Goal: Contribute content: Contribute content

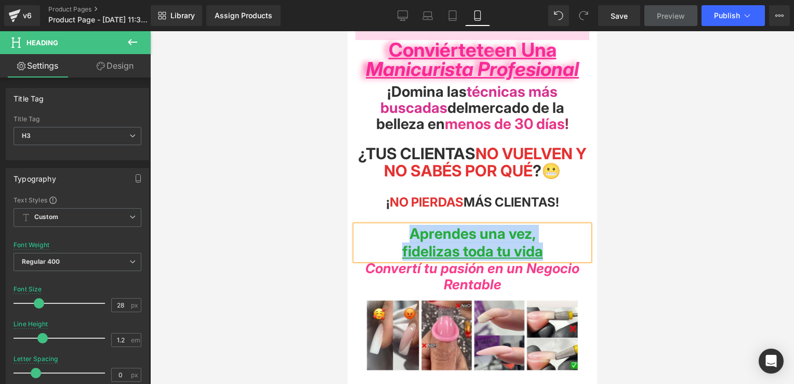
scroll to position [208, 0]
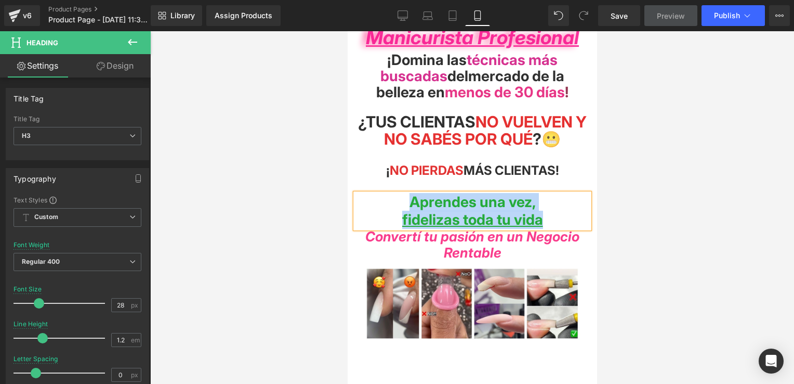
click at [501, 114] on span "o vuelven y no sabés por qué" at bounding box center [485, 130] width 203 height 36
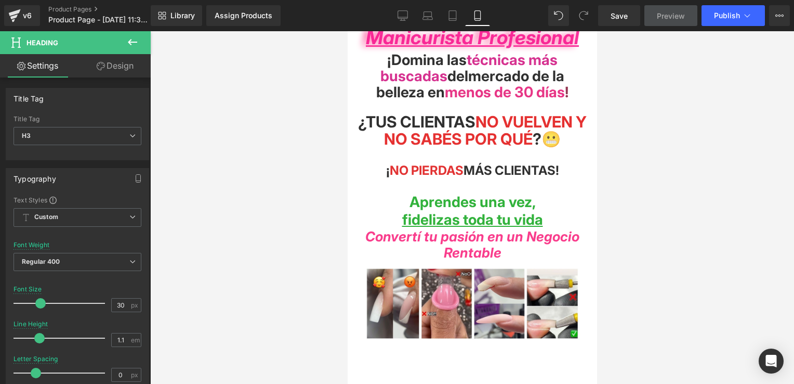
click at [311, 153] on div at bounding box center [472, 207] width 644 height 352
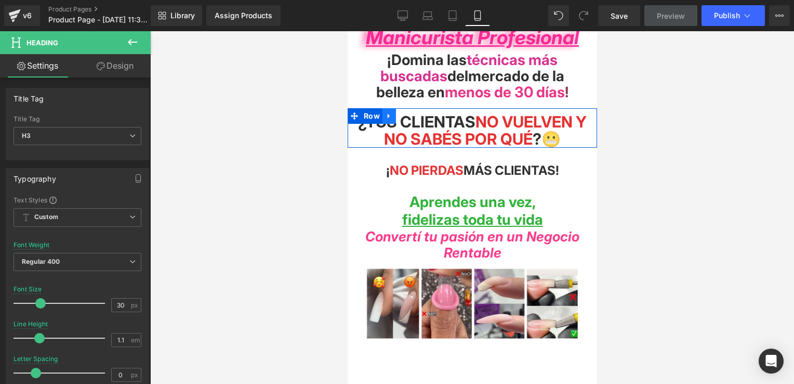
click at [387, 113] on icon at bounding box center [388, 115] width 2 height 5
click at [412, 113] on icon at bounding box center [415, 115] width 7 height 7
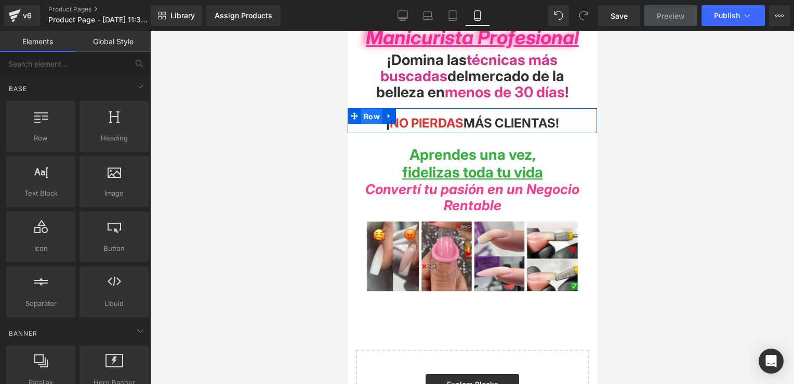
click at [366, 111] on span "Row" at bounding box center [371, 117] width 21 height 16
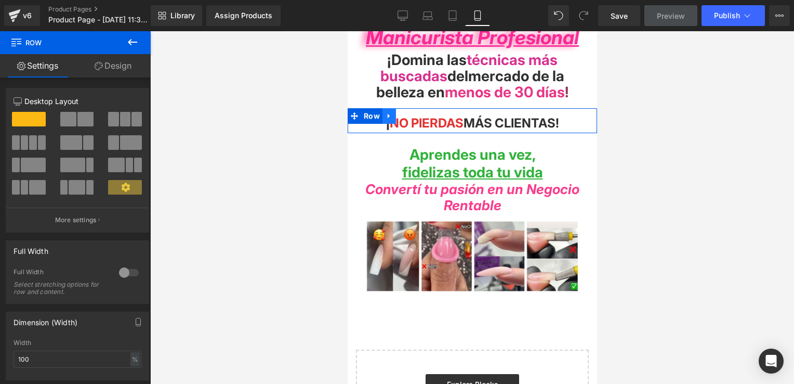
click at [387, 112] on icon at bounding box center [388, 116] width 7 height 8
click at [400, 113] on icon at bounding box center [402, 115] width 7 height 7
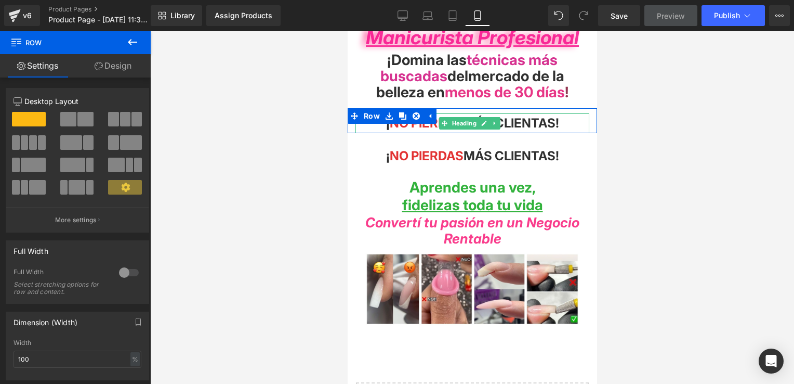
click at [448, 117] on span at bounding box center [444, 123] width 11 height 12
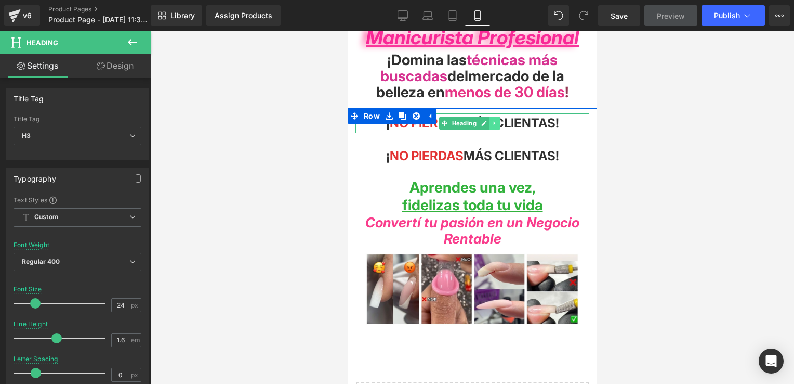
click at [493, 121] on icon at bounding box center [494, 123] width 2 height 4
click at [499, 120] on icon at bounding box center [500, 123] width 6 height 6
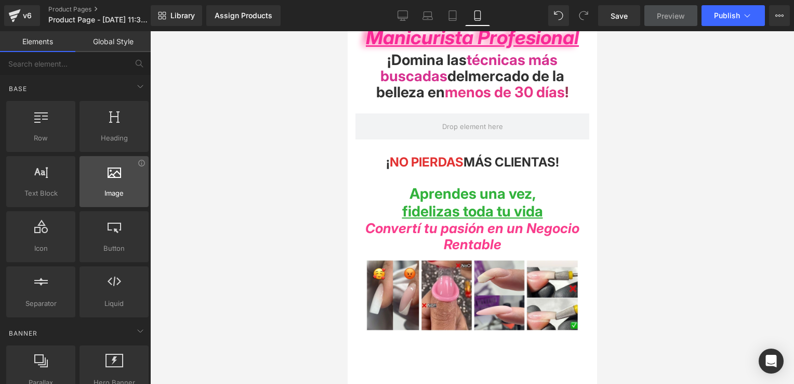
click at [105, 180] on div at bounding box center [114, 175] width 63 height 23
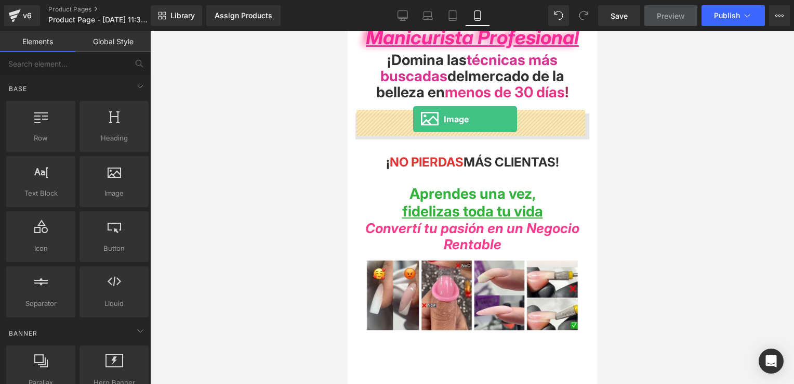
drag, startPoint x: 453, startPoint y: 211, endPoint x: 413, endPoint y: 119, distance: 100.5
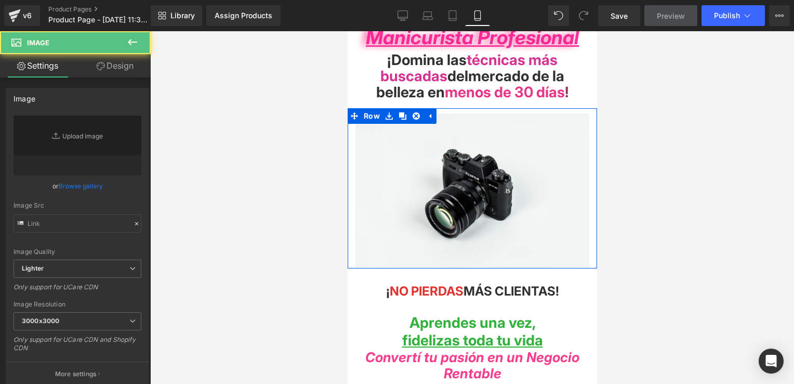
type input "//[DOMAIN_NAME][URL]"
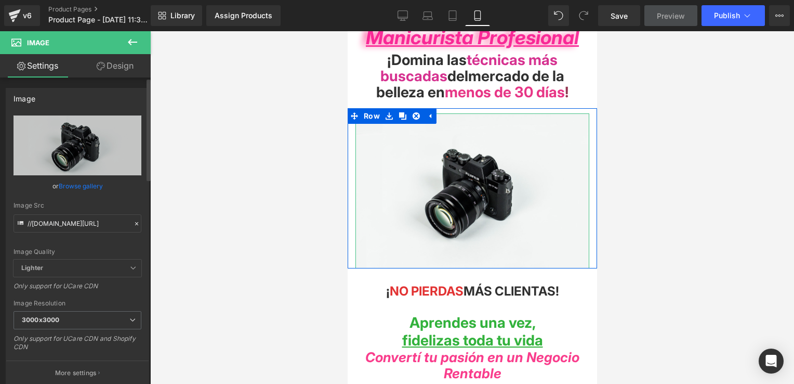
click at [133, 221] on icon at bounding box center [136, 223] width 7 height 7
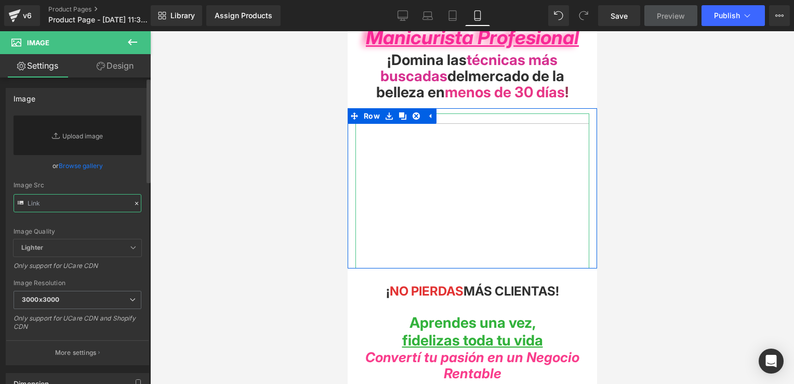
paste input "[URL][DOMAIN_NAME]"
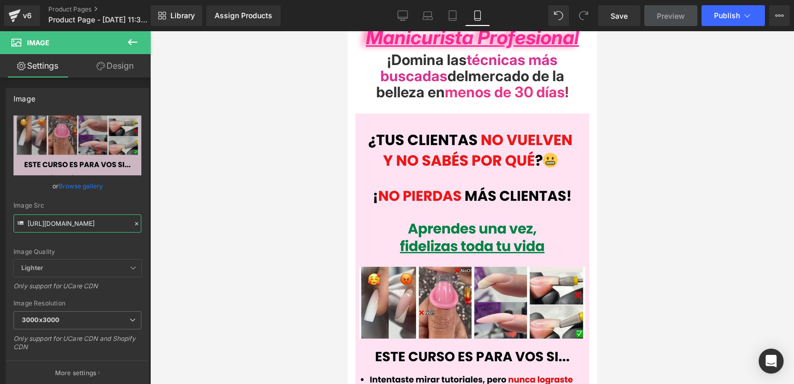
type input "[URL][DOMAIN_NAME]"
click at [635, 146] on div at bounding box center [472, 207] width 644 height 352
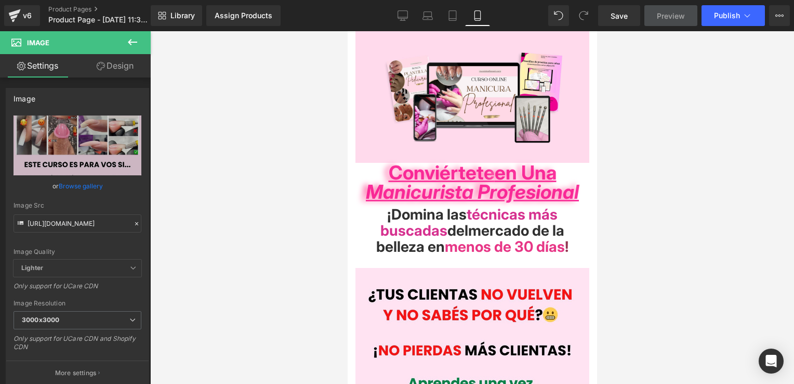
scroll to position [52, 0]
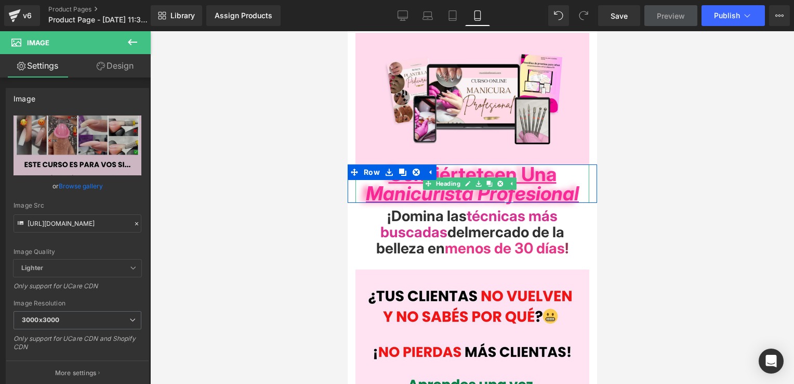
click at [564, 193] on span "Manicurista Profesional" at bounding box center [471, 192] width 213 height 23
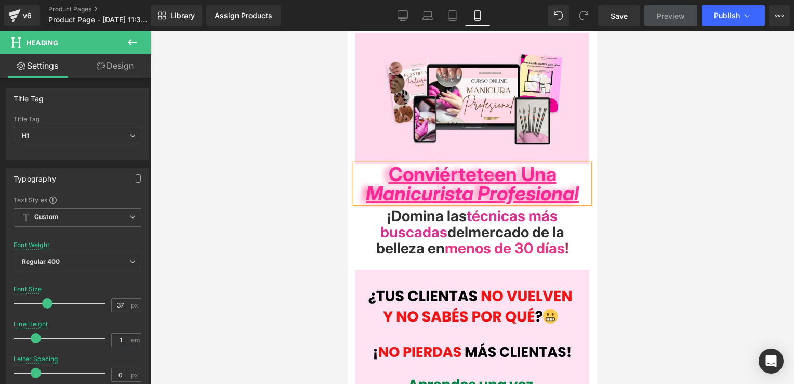
click at [631, 215] on div at bounding box center [472, 207] width 644 height 352
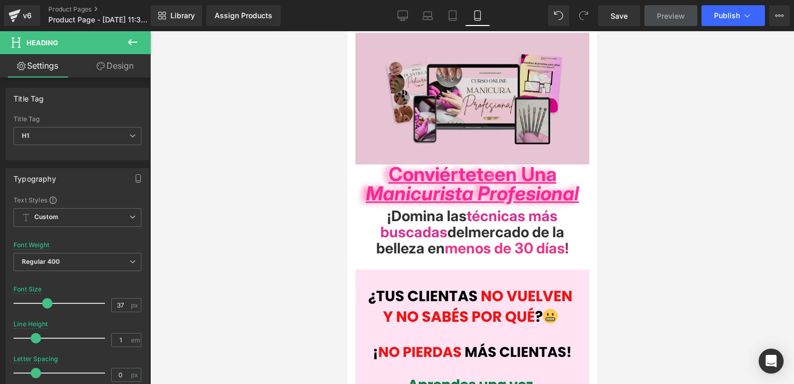
scroll to position [0, 0]
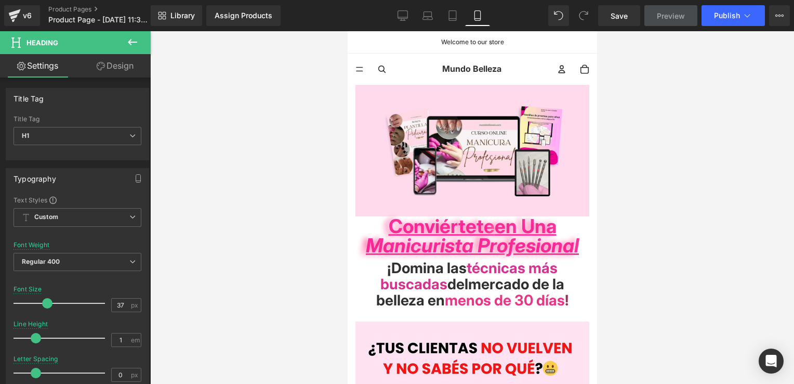
click at [663, 169] on div at bounding box center [472, 207] width 644 height 352
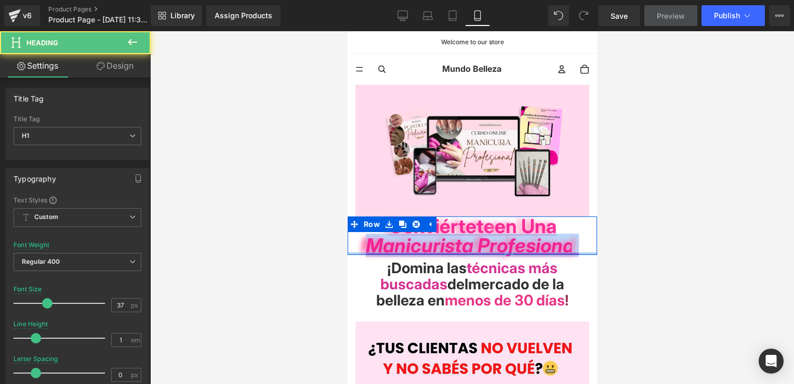
drag, startPoint x: 579, startPoint y: 240, endPoint x: 352, endPoint y: 250, distance: 227.8
click at [352, 250] on div "Conviértete en una Manicurista Profesional Heading Row" at bounding box center [471, 235] width 249 height 38
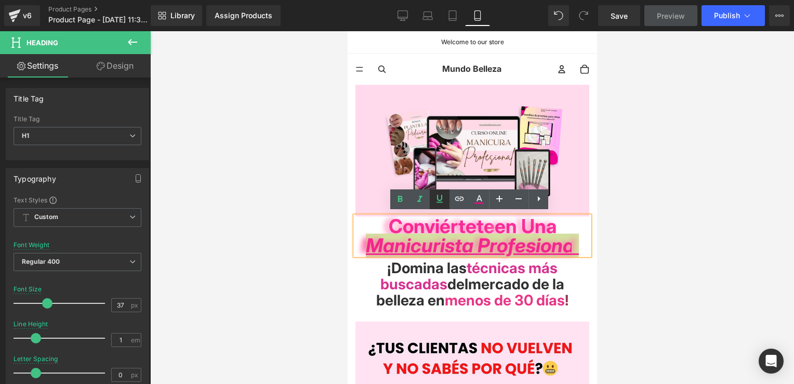
click at [441, 202] on icon at bounding box center [440, 199] width 6 height 8
click at [421, 203] on icon at bounding box center [420, 199] width 12 height 12
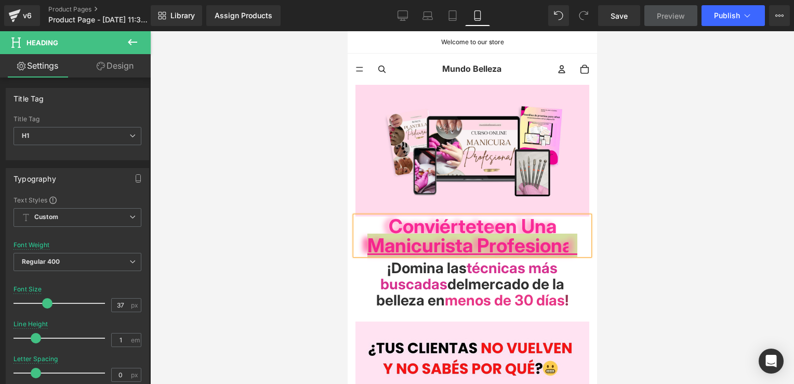
click at [615, 237] on div at bounding box center [472, 207] width 644 height 352
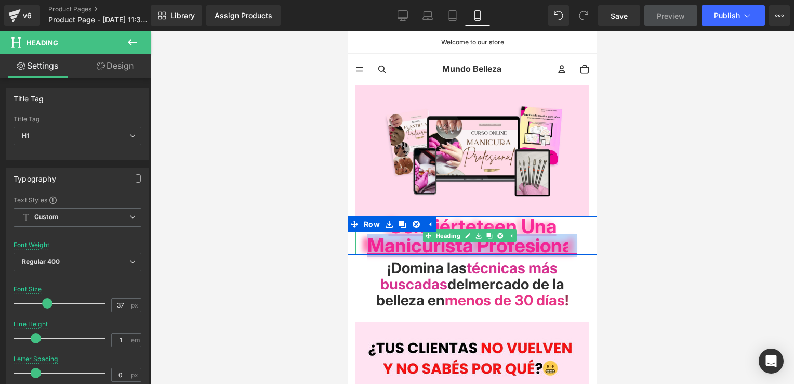
drag, startPoint x: 576, startPoint y: 236, endPoint x: 948, endPoint y: 263, distance: 372.6
click at [576, 236] on span "Manicurista Profesional" at bounding box center [472, 244] width 210 height 23
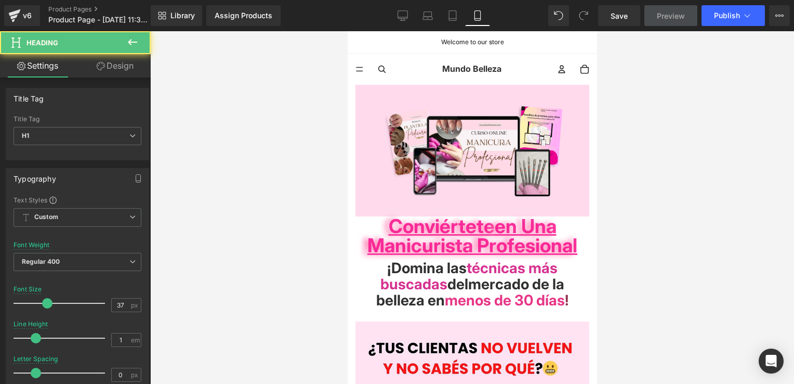
click at [658, 229] on div at bounding box center [472, 207] width 644 height 352
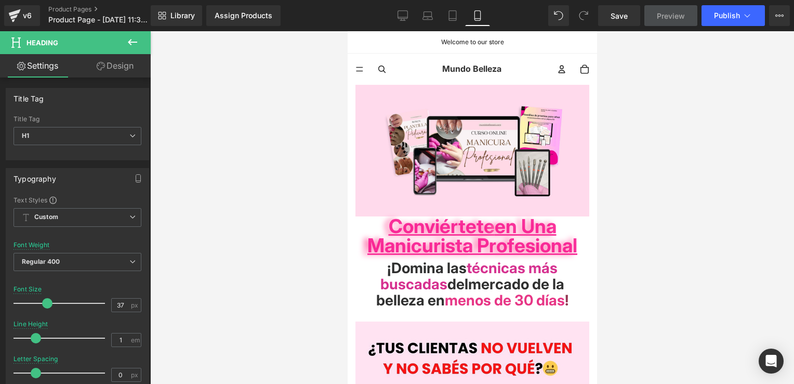
click at [652, 217] on div at bounding box center [472, 207] width 644 height 352
click at [687, 219] on div at bounding box center [472, 207] width 644 height 352
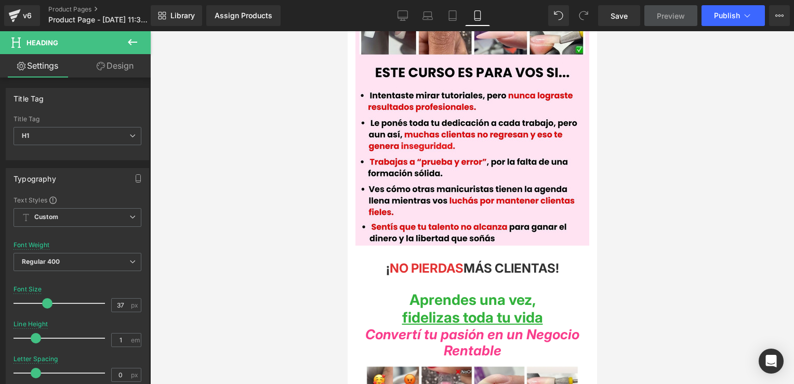
scroll to position [468, 0]
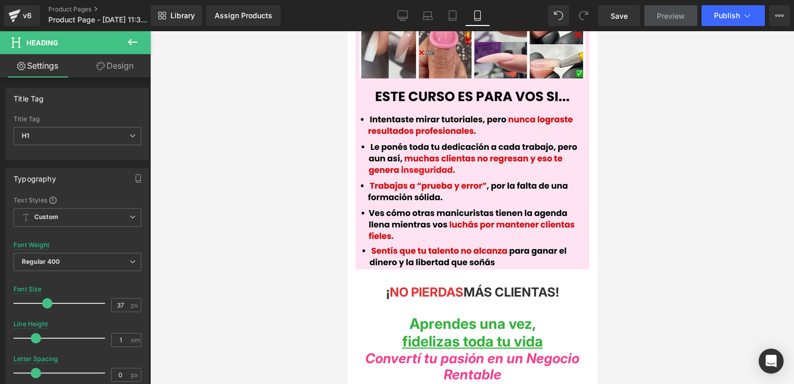
click at [623, 192] on div at bounding box center [472, 207] width 644 height 352
click at [670, 282] on div at bounding box center [472, 207] width 644 height 352
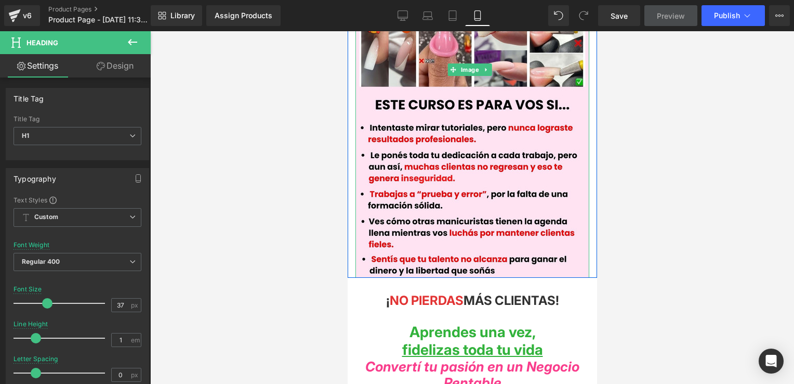
scroll to position [624, 0]
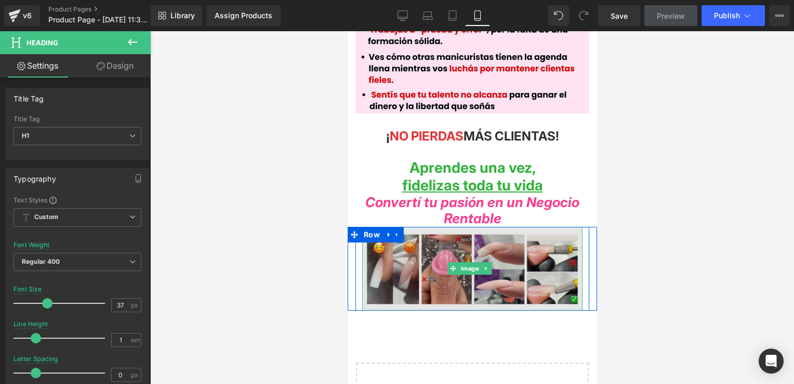
click at [522, 245] on img at bounding box center [472, 269] width 220 height 84
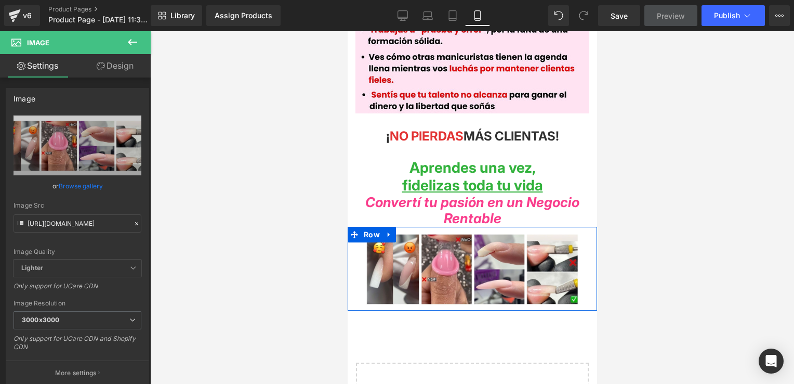
click at [392, 227] on link at bounding box center [389, 235] width 14 height 16
click at [420, 227] on link at bounding box center [416, 235] width 14 height 16
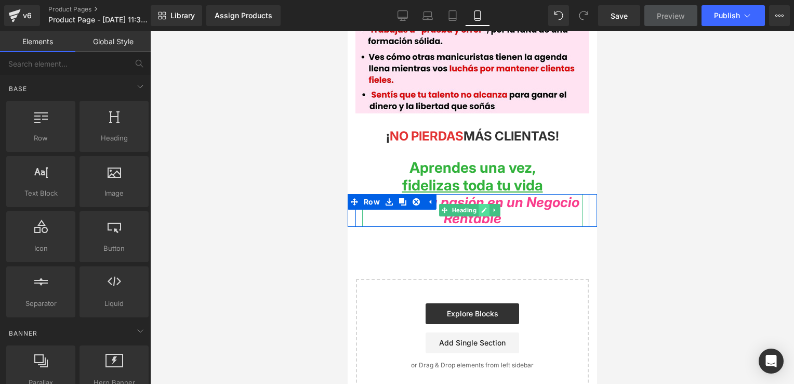
click at [482, 208] on icon at bounding box center [483, 210] width 5 height 5
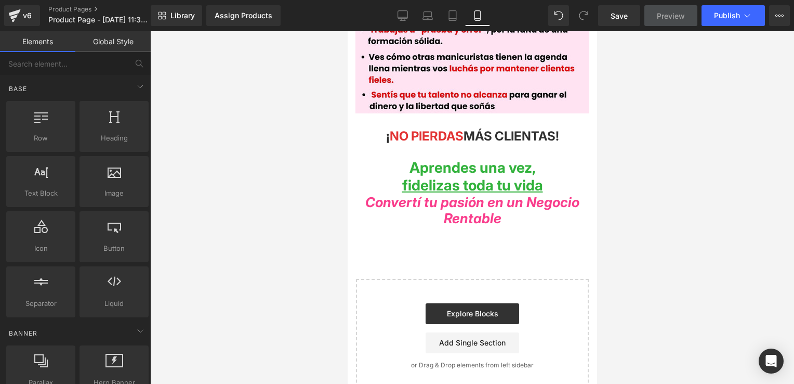
click at [526, 198] on span "Convertí tu pasión en un Negocio Rentable" at bounding box center [472, 210] width 214 height 32
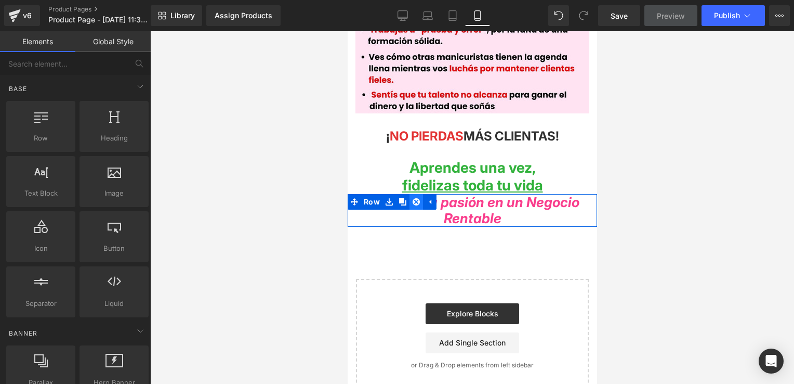
click at [412, 198] on icon at bounding box center [415, 201] width 7 height 7
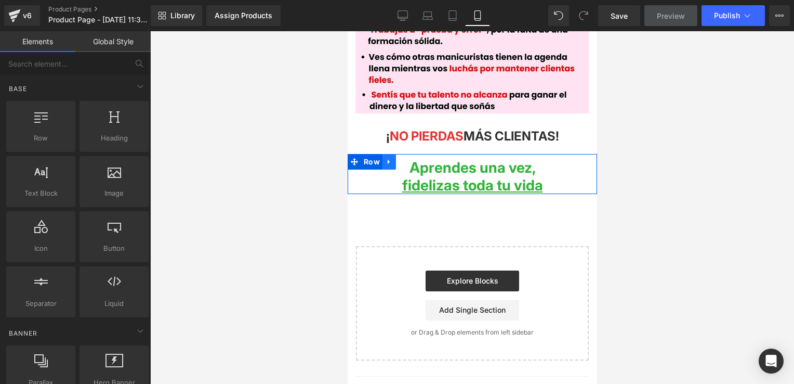
click at [382, 154] on link at bounding box center [389, 162] width 14 height 16
click at [409, 154] on link at bounding box center [416, 162] width 14 height 16
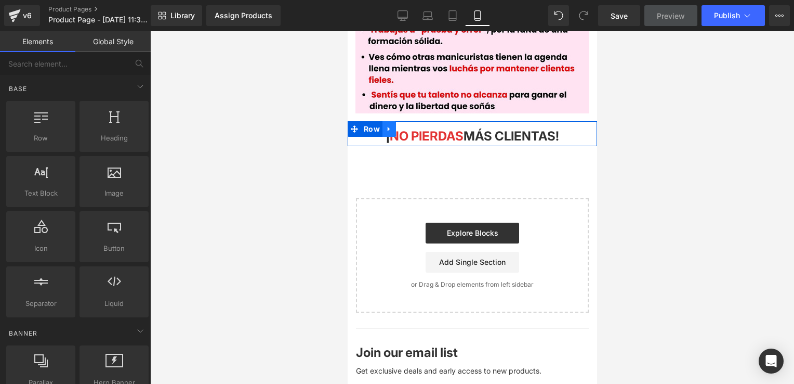
click at [387, 126] on icon at bounding box center [388, 128] width 2 height 5
click at [414, 125] on icon at bounding box center [415, 128] width 7 height 7
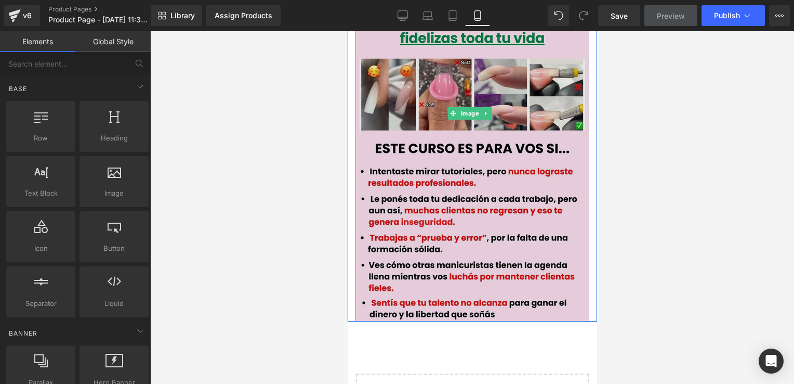
scroll to position [260, 0]
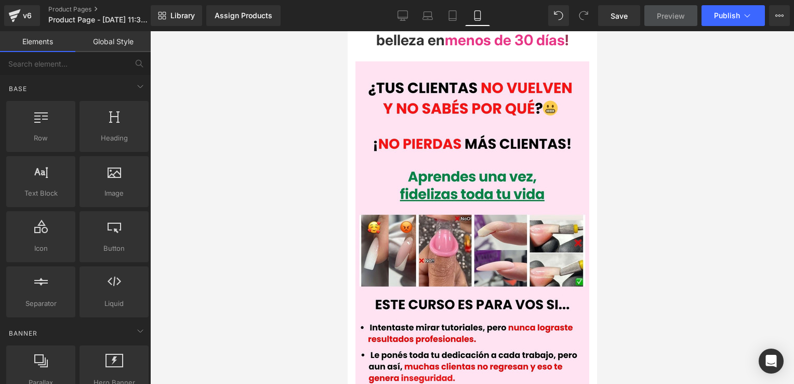
click at [651, 173] on div at bounding box center [472, 207] width 644 height 352
click at [642, 184] on div at bounding box center [472, 207] width 644 height 352
click at [713, 130] on div at bounding box center [472, 207] width 644 height 352
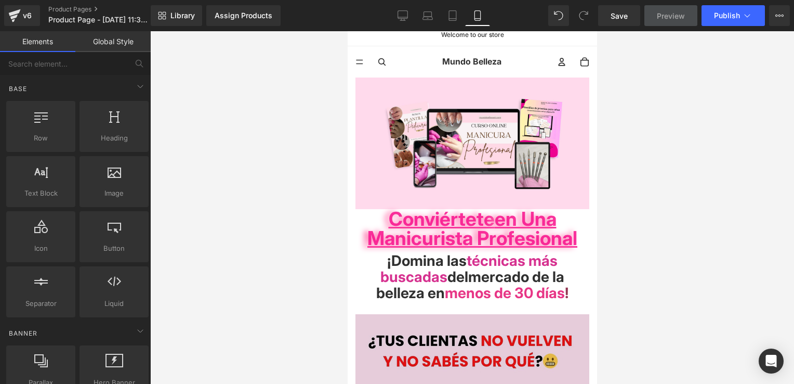
scroll to position [0, 0]
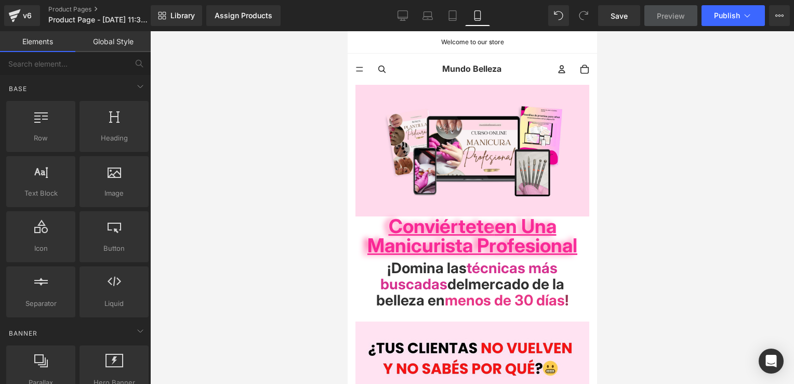
click at [659, 175] on div at bounding box center [472, 207] width 644 height 352
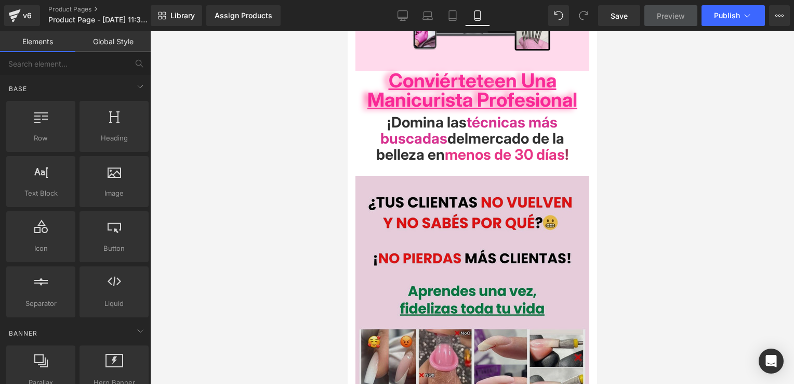
scroll to position [156, 0]
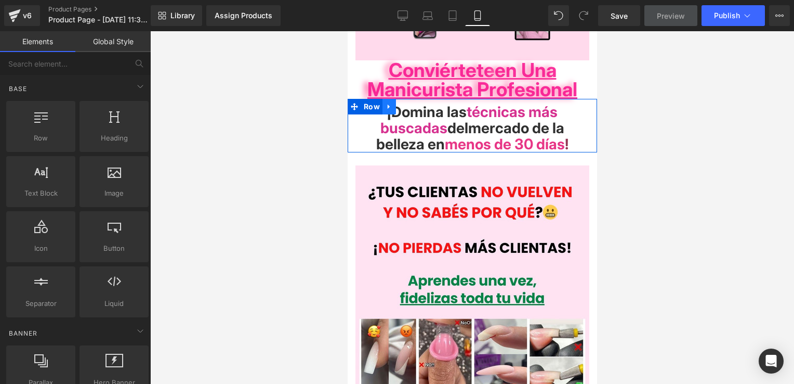
click at [388, 105] on icon at bounding box center [388, 107] width 7 height 8
click at [371, 104] on span "Row" at bounding box center [371, 107] width 21 height 16
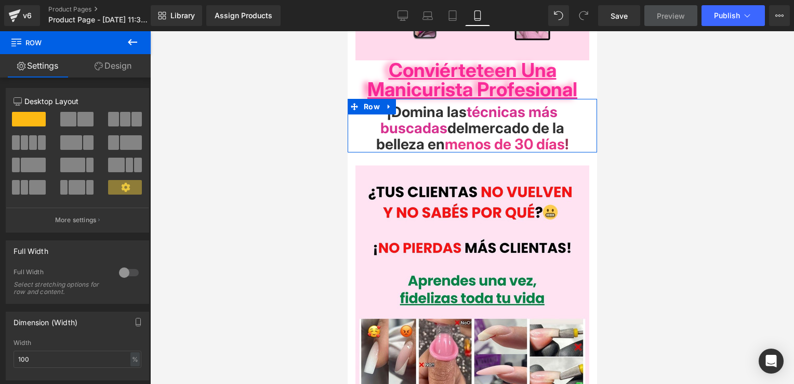
click at [120, 67] on link "Design" at bounding box center [112, 65] width 75 height 23
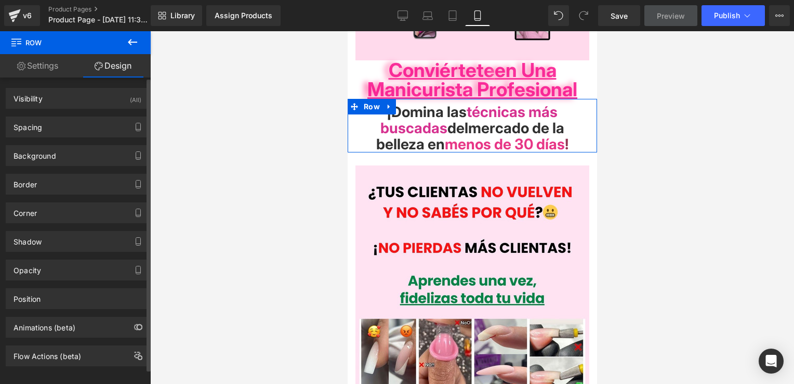
type input "0"
type input "10"
type input "0"
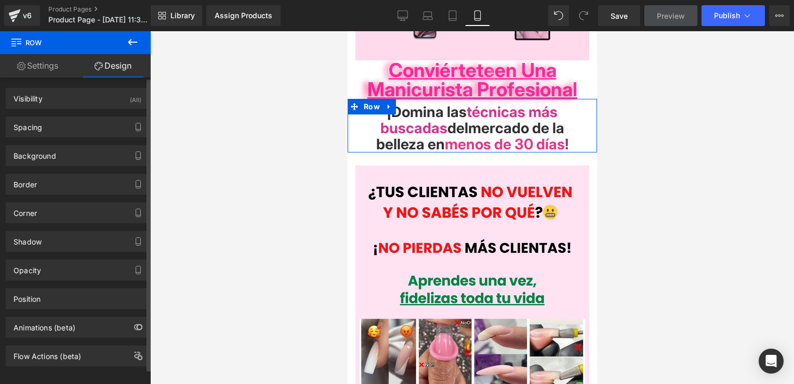
type input "0"
click at [114, 129] on div "Spacing" at bounding box center [77, 127] width 142 height 20
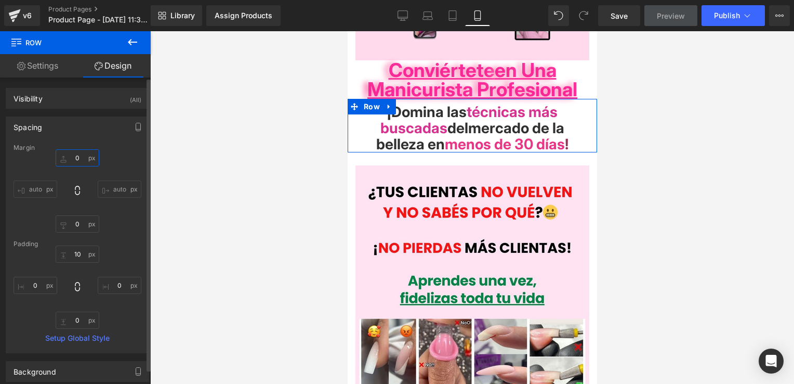
click at [74, 156] on input "0" at bounding box center [78, 157] width 44 height 17
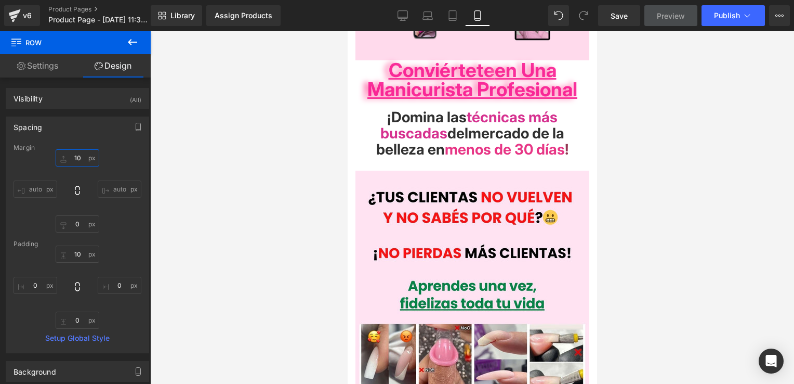
type input "10"
click at [193, 137] on div at bounding box center [472, 207] width 644 height 352
click at [184, 120] on div at bounding box center [472, 207] width 644 height 352
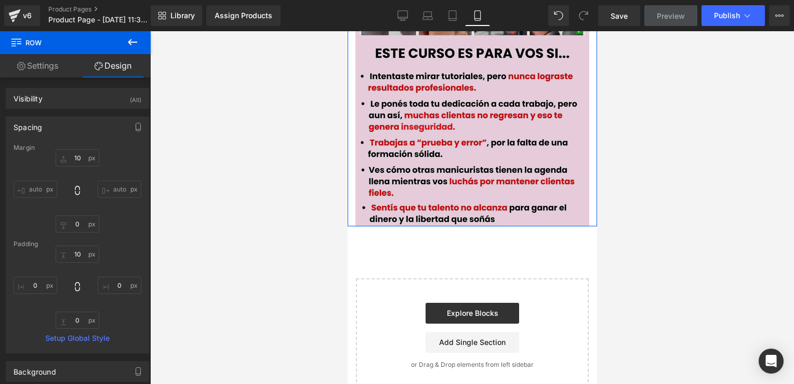
scroll to position [520, 0]
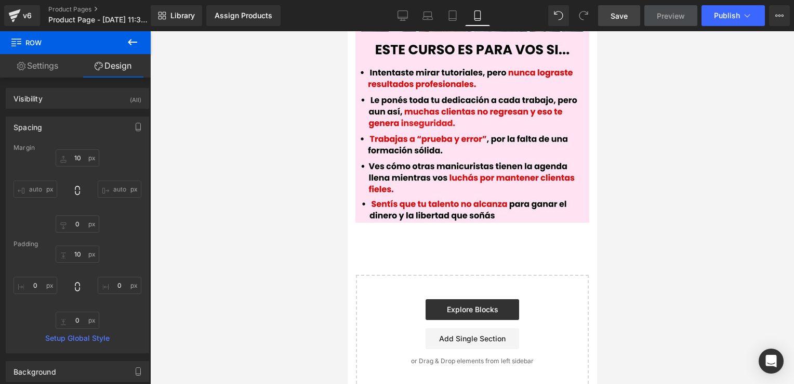
click at [624, 16] on span "Save" at bounding box center [619, 15] width 17 height 11
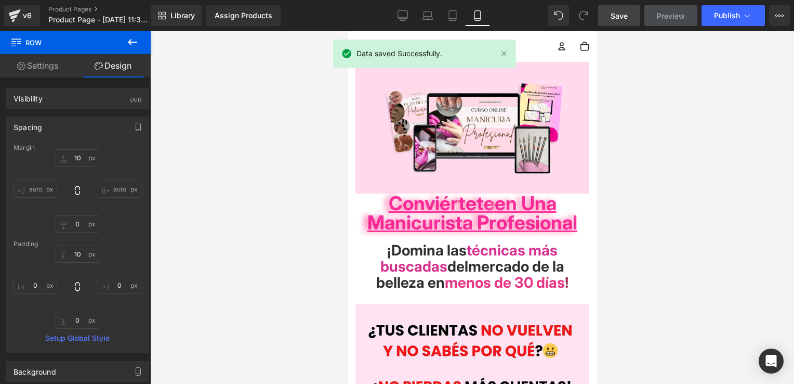
scroll to position [0, 0]
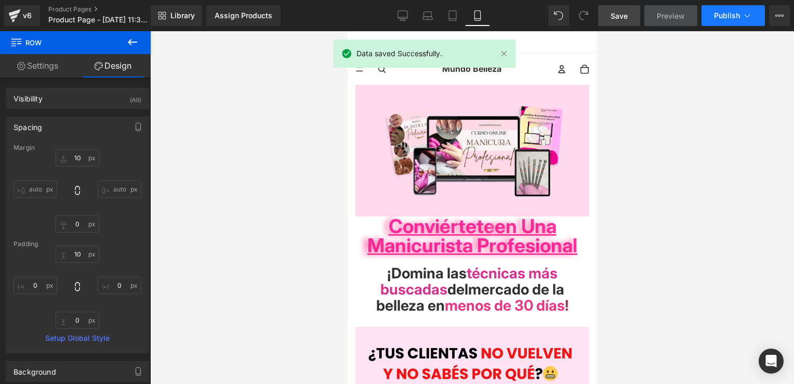
click at [723, 18] on span "Publish" at bounding box center [727, 15] width 26 height 8
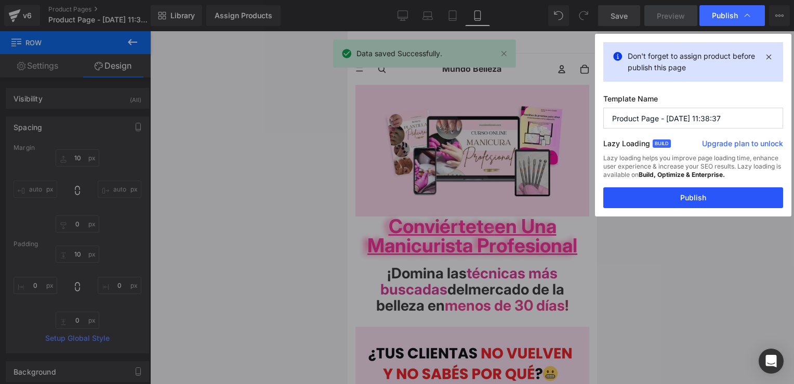
click at [684, 199] on button "Publish" at bounding box center [693, 197] width 180 height 21
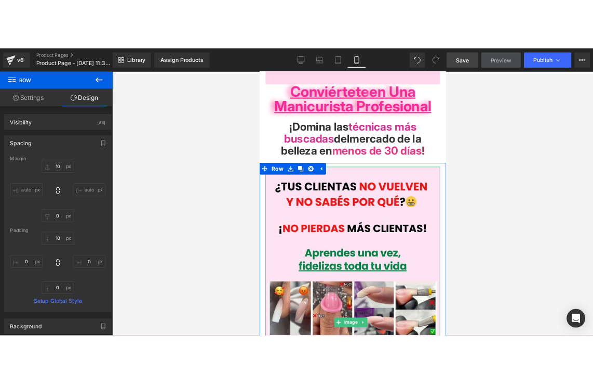
scroll to position [260, 0]
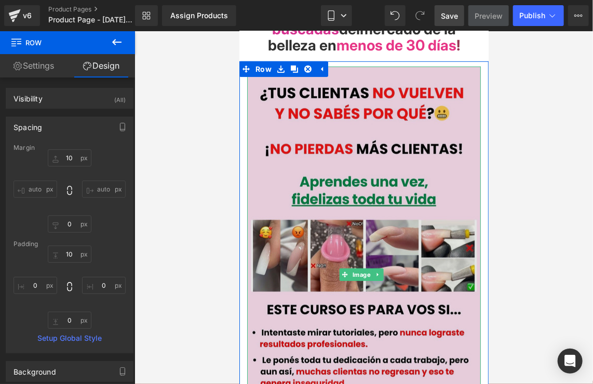
click at [378, 100] on img at bounding box center [364, 274] width 234 height 416
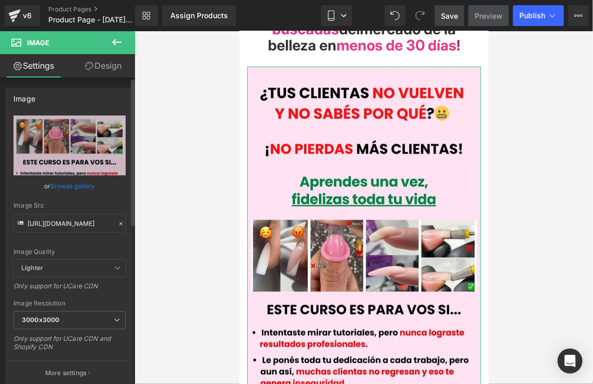
click at [117, 221] on icon at bounding box center [120, 223] width 7 height 7
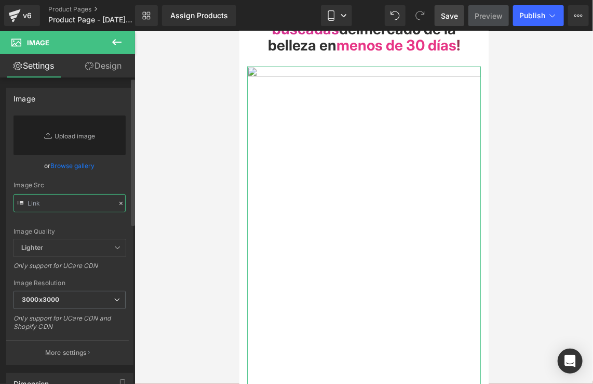
paste input "[URL][DOMAIN_NAME]"
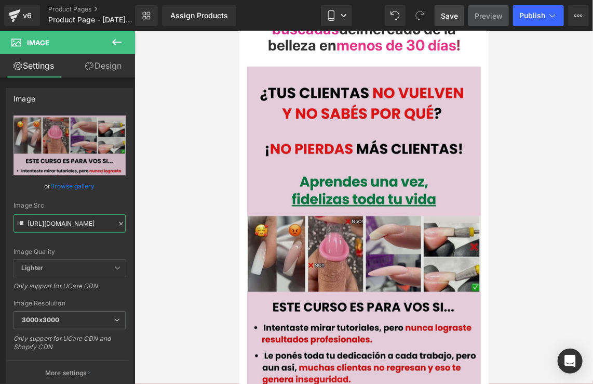
type input "[URL][DOMAIN_NAME]"
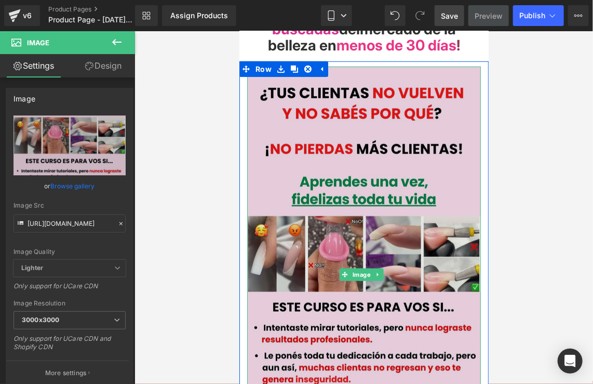
scroll to position [0, 0]
click at [453, 123] on img at bounding box center [364, 274] width 234 height 416
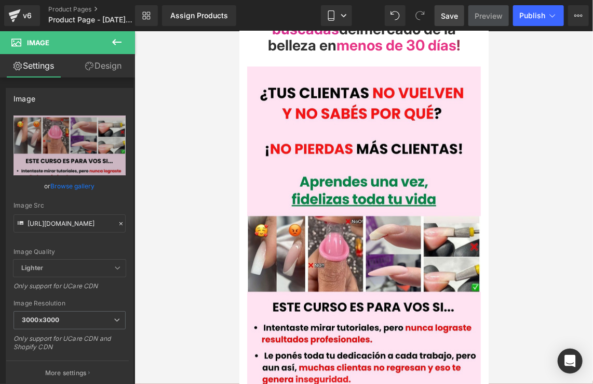
click at [460, 16] on link "Save" at bounding box center [450, 15] width 30 height 21
click at [529, 23] on button "Publish" at bounding box center [538, 15] width 51 height 21
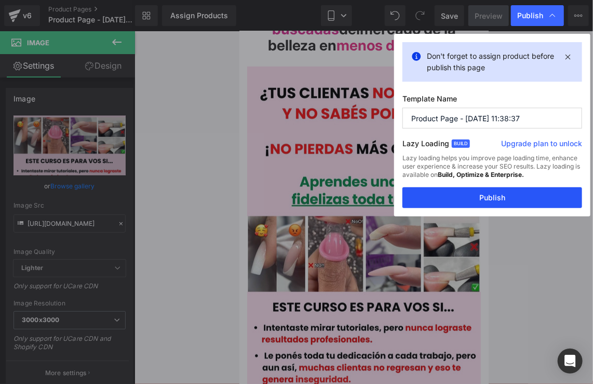
click at [485, 194] on button "Publish" at bounding box center [493, 197] width 180 height 21
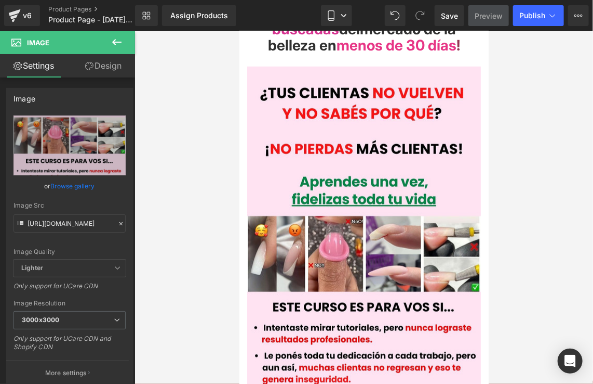
click at [561, 118] on div at bounding box center [364, 207] width 459 height 352
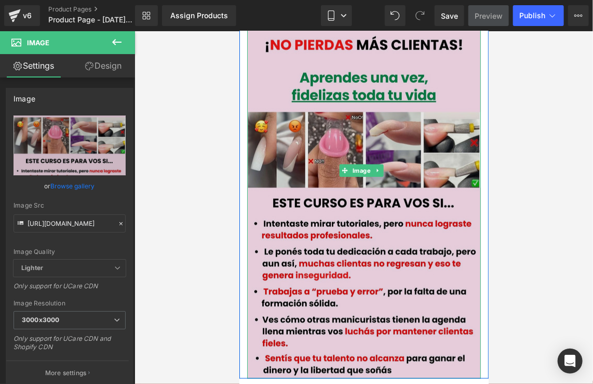
scroll to position [468, 0]
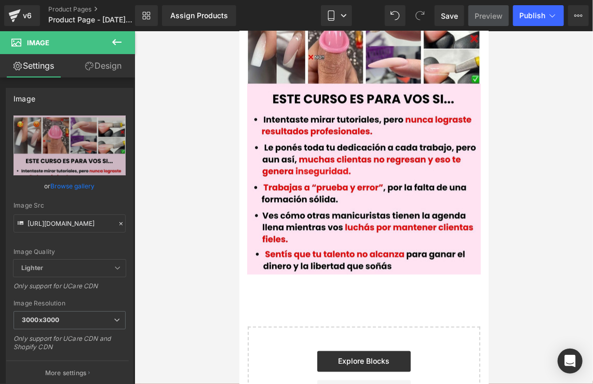
click at [514, 128] on div at bounding box center [364, 207] width 459 height 352
click at [556, 195] on div at bounding box center [364, 207] width 459 height 352
click at [515, 162] on div at bounding box center [364, 207] width 459 height 352
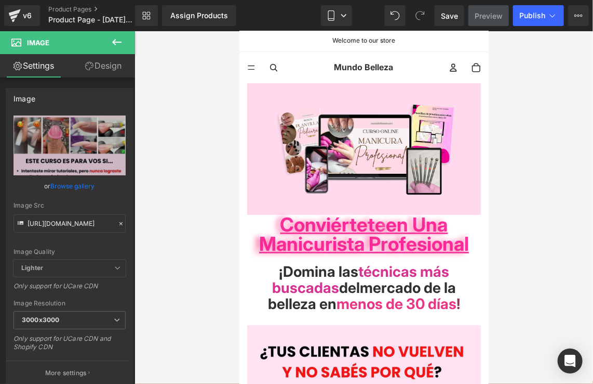
scroll to position [0, 0]
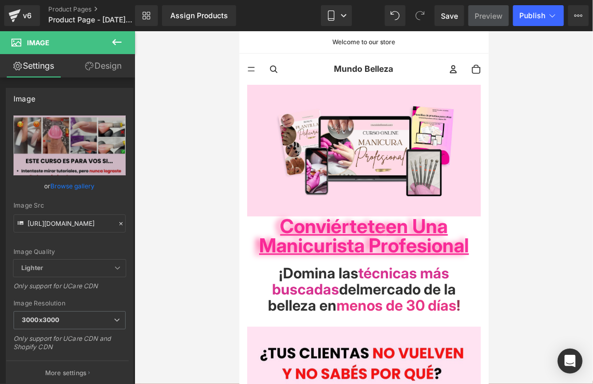
click at [514, 181] on div at bounding box center [364, 207] width 459 height 352
click at [456, 230] on h1 "Conviértete en una" at bounding box center [364, 225] width 234 height 19
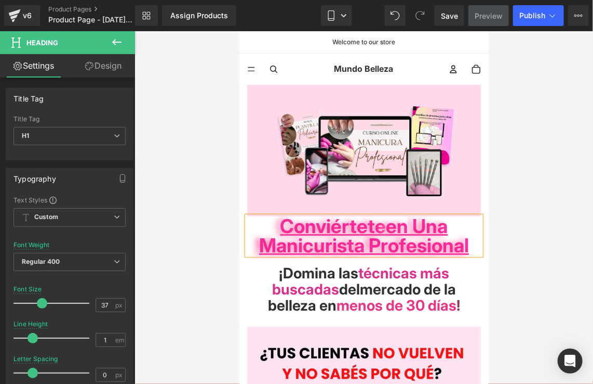
click at [547, 255] on div at bounding box center [364, 207] width 459 height 352
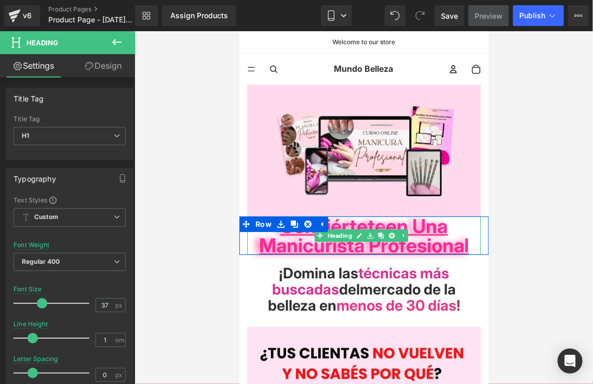
click at [461, 241] on span "Manicurista Profesional" at bounding box center [364, 244] width 210 height 23
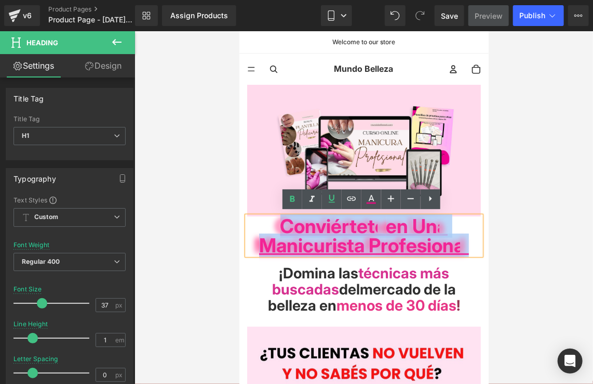
drag, startPoint x: 471, startPoint y: 244, endPoint x: 254, endPoint y: 223, distance: 218.2
click at [254, 223] on div "Conviértete en una Manicurista Profesional" at bounding box center [364, 235] width 234 height 38
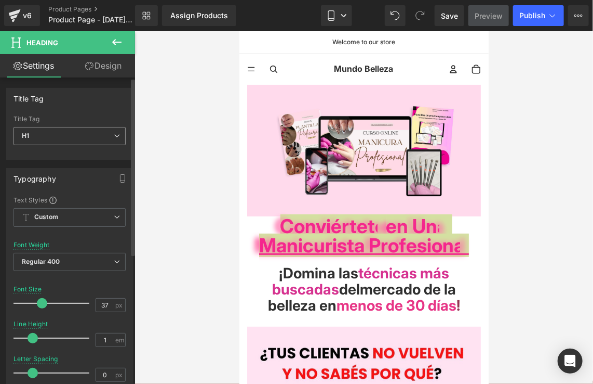
click at [94, 137] on span "H1" at bounding box center [70, 136] width 112 height 18
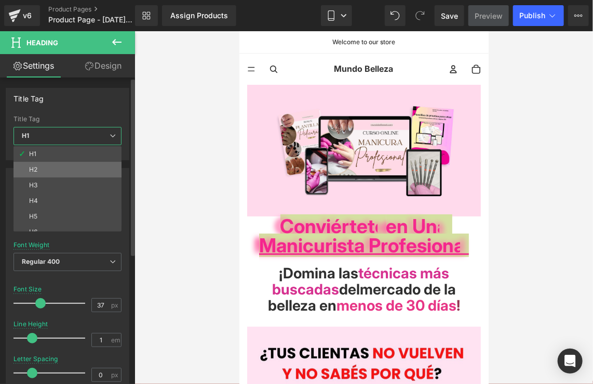
click at [96, 167] on li "H2" at bounding box center [70, 170] width 113 height 16
type input "36"
type input "#000000"
type input "81"
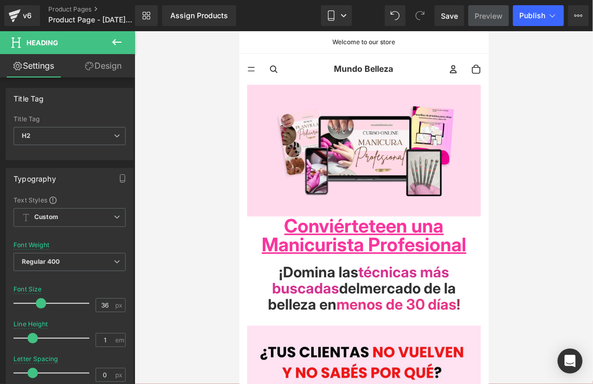
click at [208, 228] on div at bounding box center [364, 207] width 459 height 352
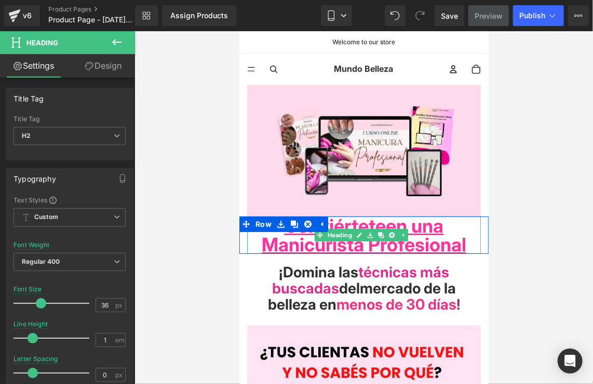
drag, startPoint x: 316, startPoint y: 239, endPoint x: 355, endPoint y: 239, distance: 39.0
click at [317, 239] on span "Manicurista Profesional" at bounding box center [363, 243] width 205 height 23
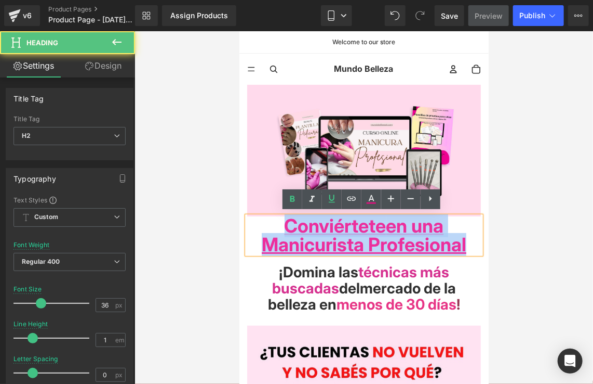
drag, startPoint x: 471, startPoint y: 244, endPoint x: 259, endPoint y: 216, distance: 213.3
click at [259, 217] on div "Conviértete en una Manicurista Profesional" at bounding box center [364, 234] width 234 height 37
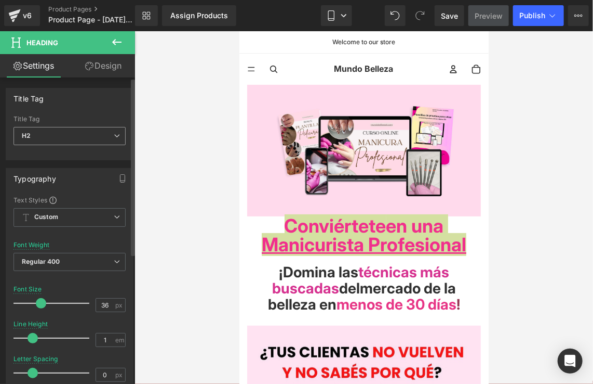
click at [54, 139] on span "H2" at bounding box center [70, 136] width 112 height 18
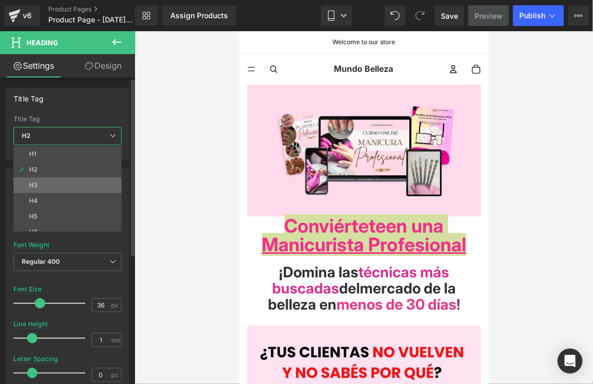
click at [60, 183] on li "H3" at bounding box center [70, 185] width 113 height 16
type input "32"
type input "1.1"
type input "81"
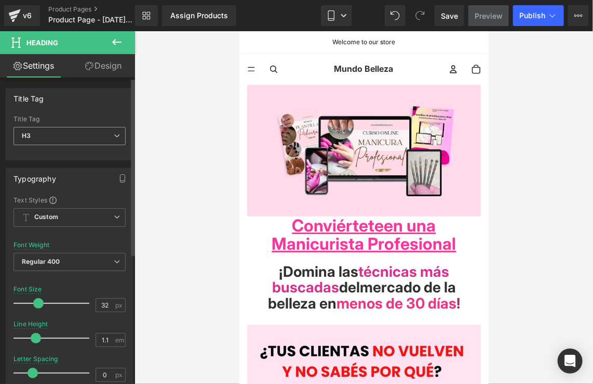
click at [77, 131] on span "H3" at bounding box center [70, 136] width 112 height 18
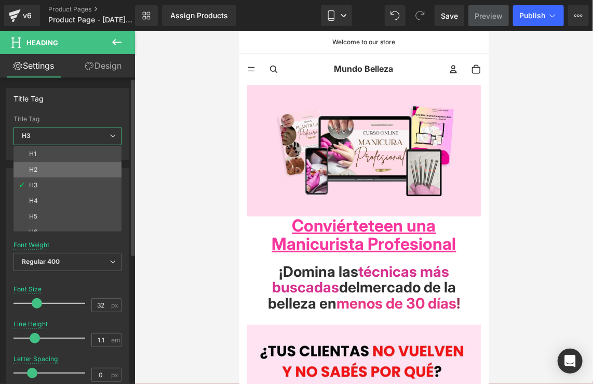
click at [65, 164] on li "H2" at bounding box center [70, 170] width 113 height 16
type input "36"
type input "1"
type input "81"
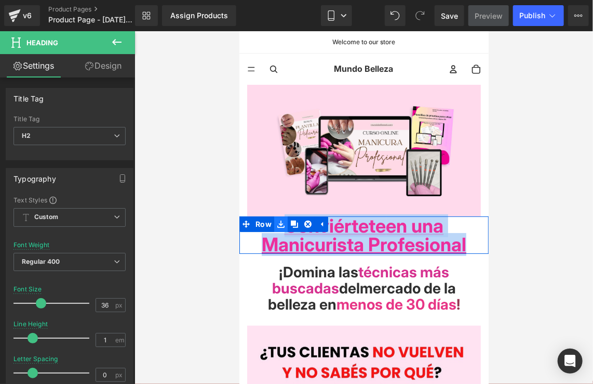
drag, startPoint x: 471, startPoint y: 244, endPoint x: 276, endPoint y: 220, distance: 196.8
click at [276, 220] on div "Conviértete en una Manicurista Profesional Heading Row" at bounding box center [363, 234] width 249 height 37
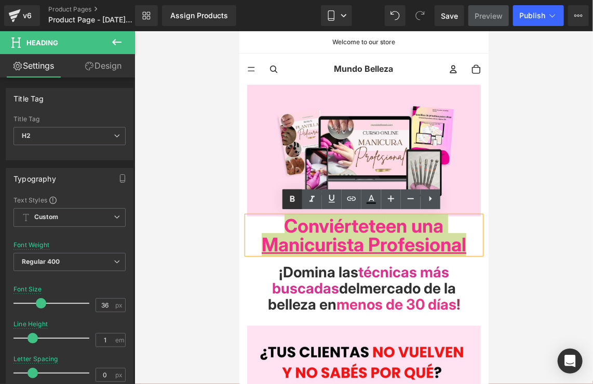
click at [299, 199] on link at bounding box center [293, 199] width 20 height 20
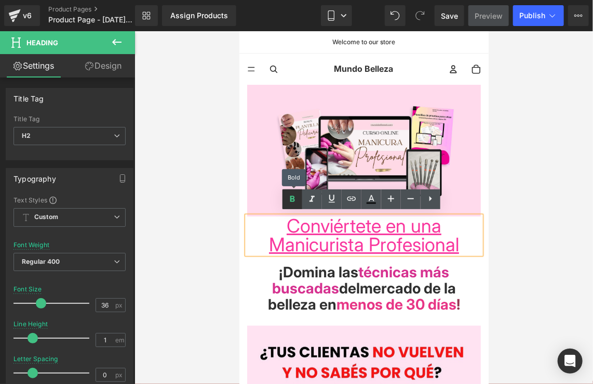
click at [300, 199] on link at bounding box center [293, 199] width 20 height 20
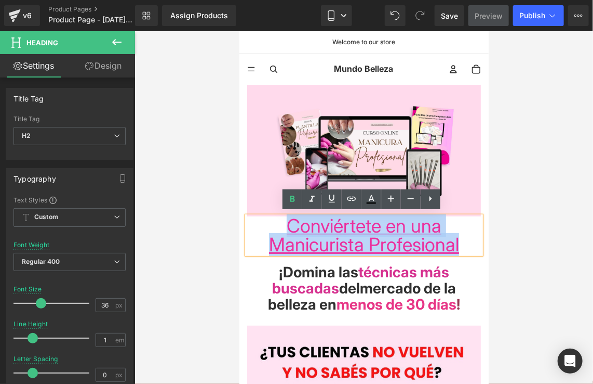
drag, startPoint x: 285, startPoint y: 221, endPoint x: 464, endPoint y: 236, distance: 179.4
click at [462, 239] on div "Conviértete en una Manicurista Profesional" at bounding box center [364, 234] width 234 height 37
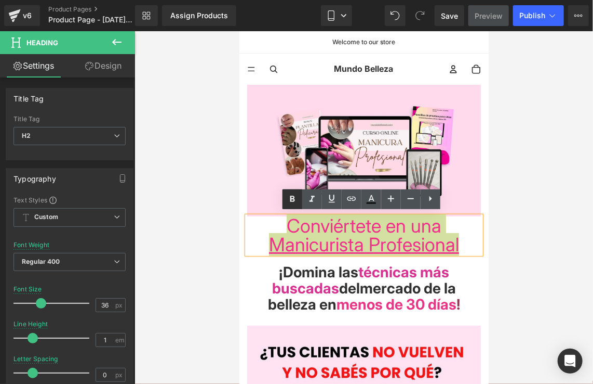
click at [289, 200] on icon at bounding box center [292, 199] width 12 height 12
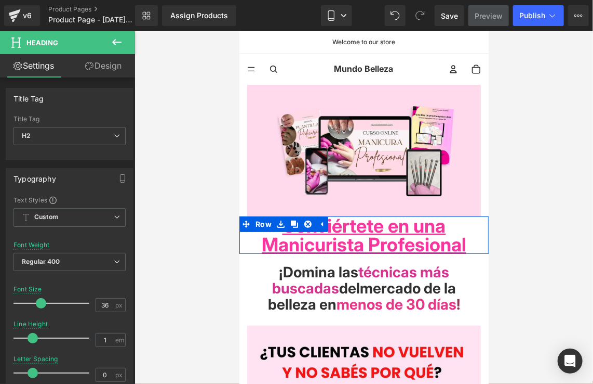
click at [475, 243] on div "Conviértete en una Manicurista Profesional Heading" at bounding box center [363, 234] width 249 height 37
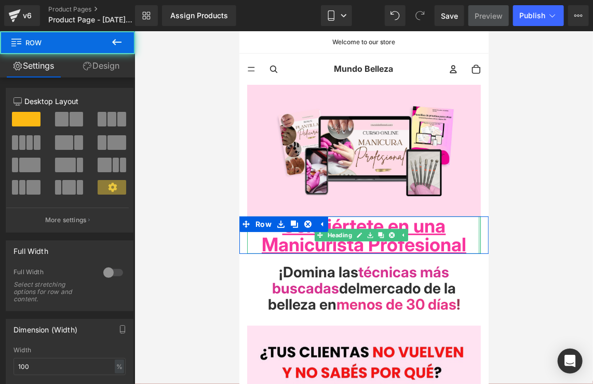
click at [478, 243] on div at bounding box center [479, 234] width 3 height 37
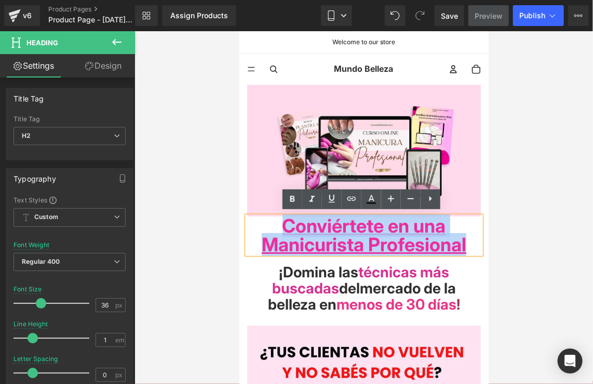
drag, startPoint x: 475, startPoint y: 243, endPoint x: 270, endPoint y: 222, distance: 205.9
click at [270, 222] on div "Conviértete en una Manicurista Profesional" at bounding box center [364, 234] width 234 height 37
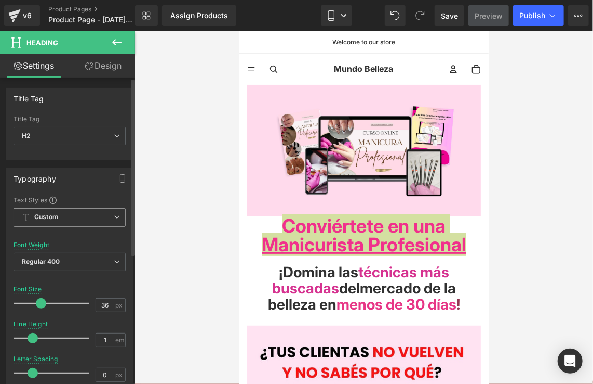
click at [94, 217] on span "Custom Setup Global Style" at bounding box center [70, 217] width 112 height 19
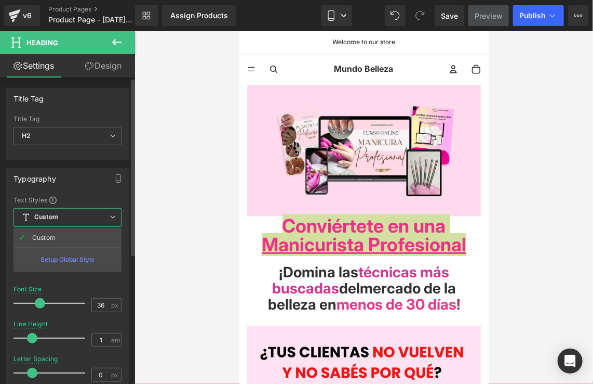
click at [88, 257] on div "Setup Global Style" at bounding box center [68, 259] width 108 height 24
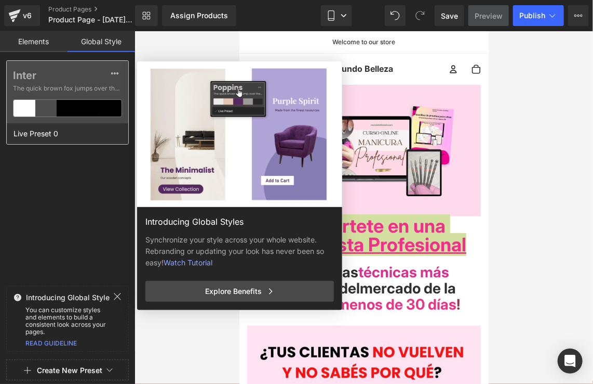
click at [28, 76] on label "Inter" at bounding box center [67, 75] width 109 height 12
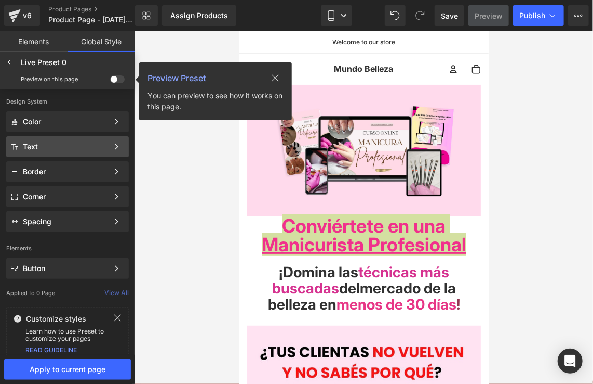
click at [78, 149] on div "Text" at bounding box center [65, 146] width 85 height 8
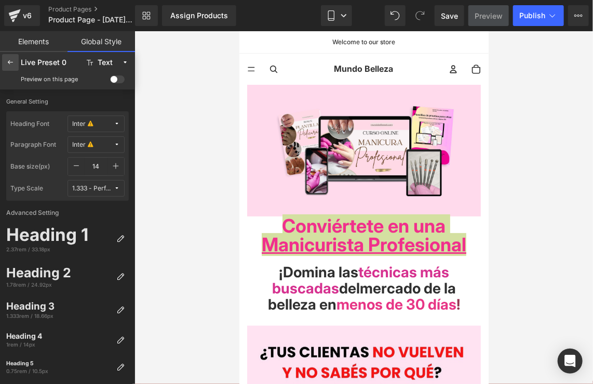
click at [12, 59] on icon at bounding box center [10, 62] width 8 height 8
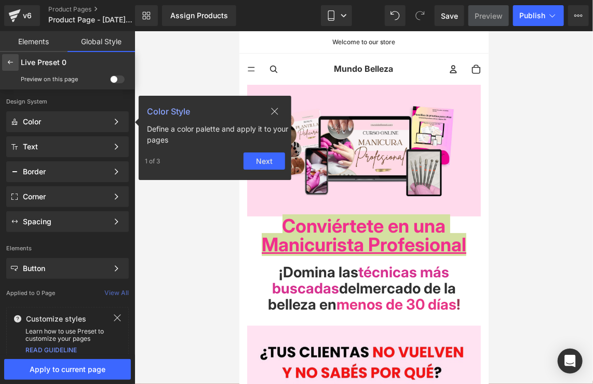
click at [11, 62] on icon at bounding box center [10, 62] width 8 height 8
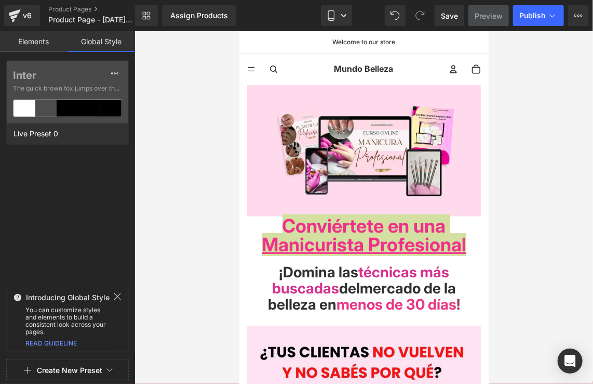
click at [54, 49] on link "Elements" at bounding box center [34, 41] width 68 height 21
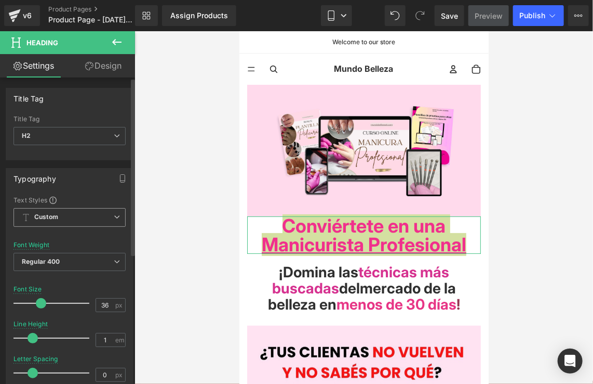
click at [82, 212] on span "Custom Setup Global Style" at bounding box center [70, 217] width 112 height 19
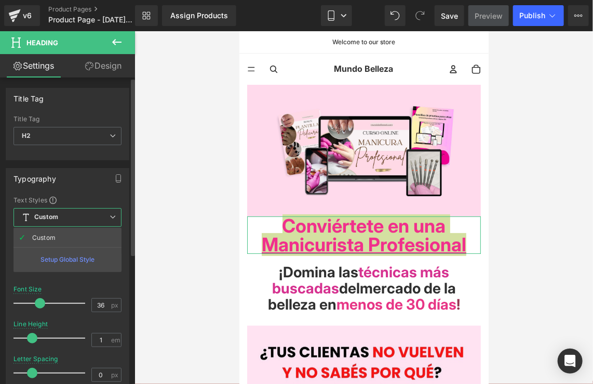
click at [80, 216] on span "Custom Setup Global Style" at bounding box center [68, 217] width 108 height 19
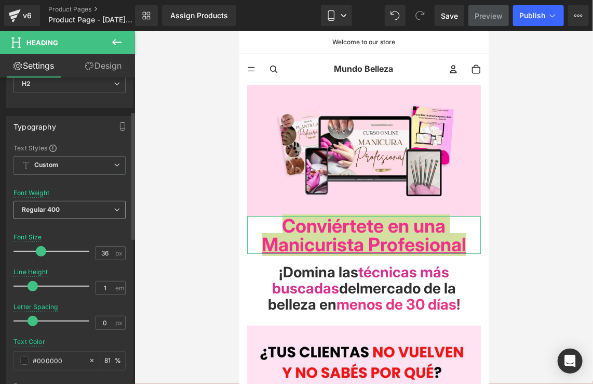
scroll to position [104, 0]
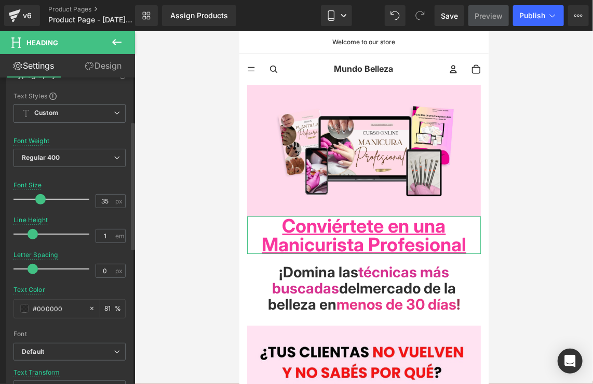
type input "34"
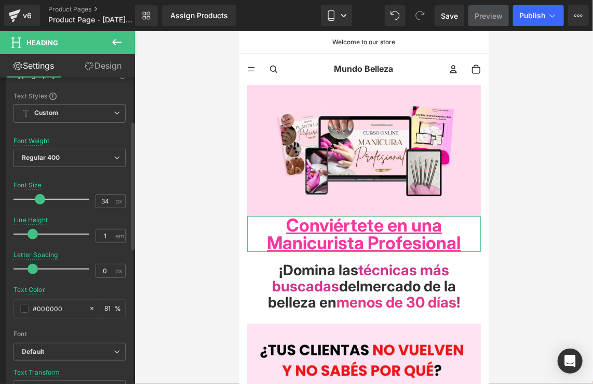
click at [36, 197] on span at bounding box center [40, 199] width 10 height 10
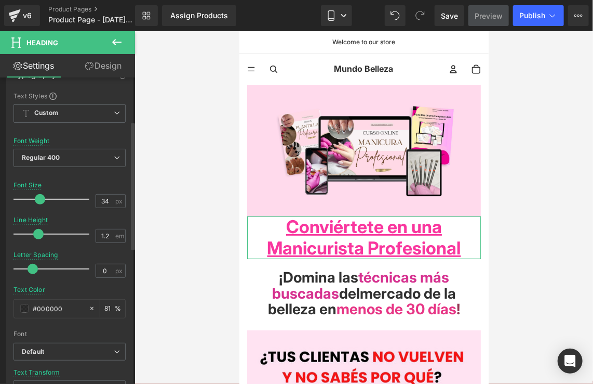
type input "1.1"
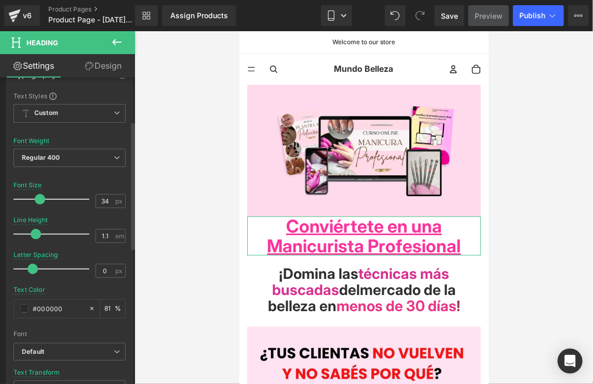
click at [33, 233] on span at bounding box center [36, 234] width 10 height 10
type input "0.9"
drag, startPoint x: 33, startPoint y: 271, endPoint x: 46, endPoint y: 269, distance: 12.6
click at [46, 269] on span at bounding box center [46, 268] width 10 height 10
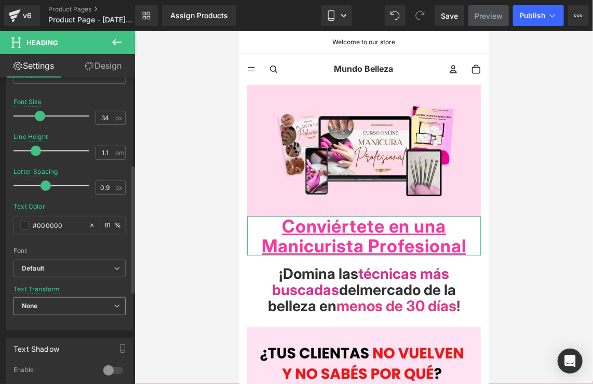
scroll to position [208, 0]
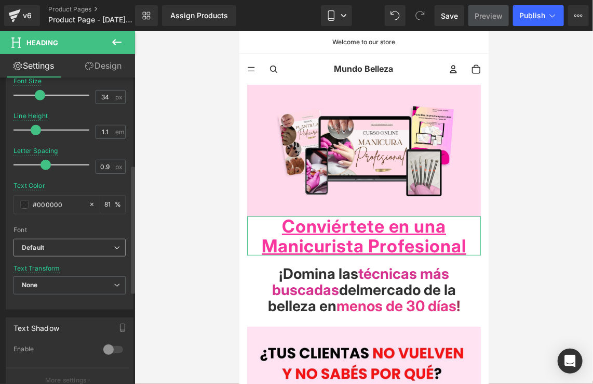
click at [84, 243] on b "Default" at bounding box center [68, 247] width 92 height 9
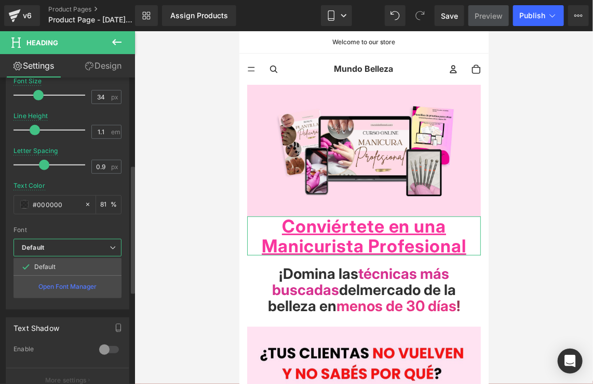
click at [84, 243] on b "Default" at bounding box center [66, 247] width 88 height 9
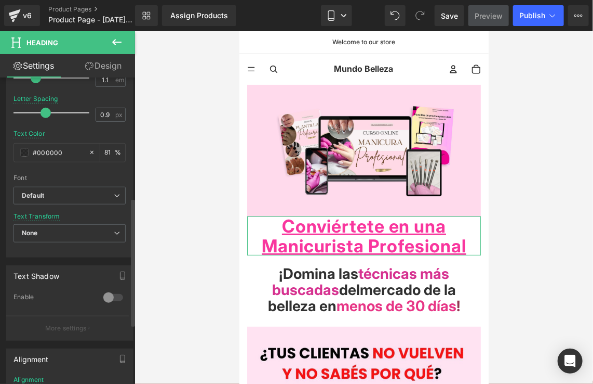
scroll to position [312, 0]
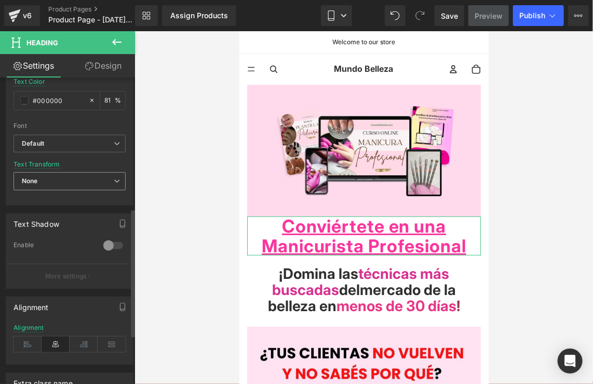
click at [103, 182] on span "None" at bounding box center [70, 181] width 112 height 18
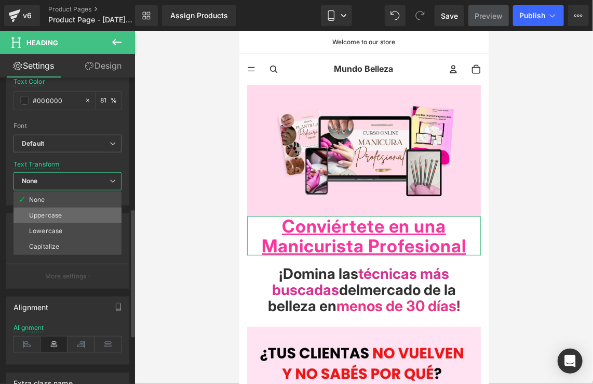
click at [92, 209] on li "Uppercase" at bounding box center [68, 215] width 108 height 16
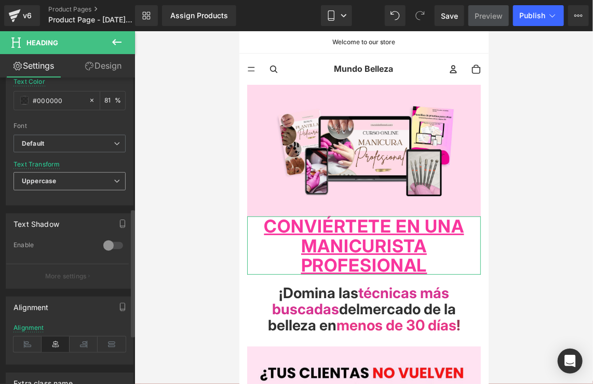
click at [104, 179] on span "Uppercase" at bounding box center [70, 181] width 112 height 18
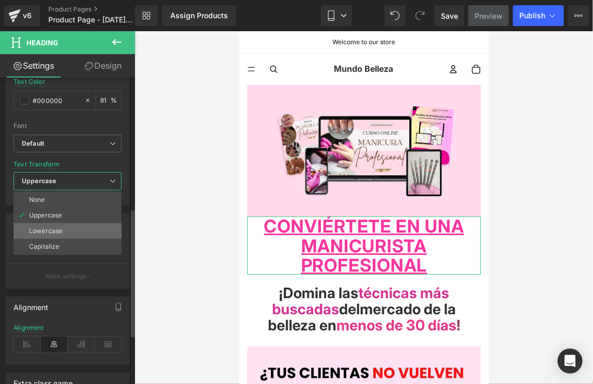
click at [86, 226] on li "Lowercase" at bounding box center [68, 231] width 108 height 16
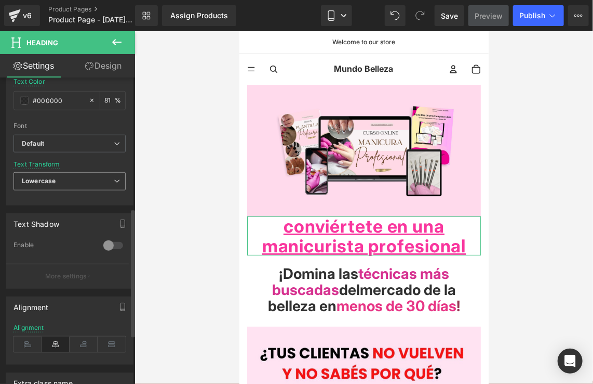
click at [108, 175] on span "Lowercase" at bounding box center [70, 181] width 112 height 18
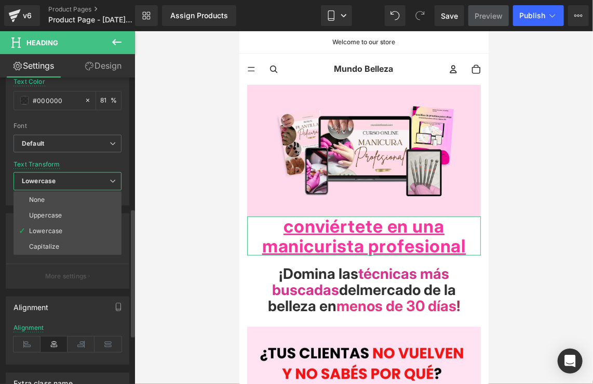
drag, startPoint x: 80, startPoint y: 245, endPoint x: 82, endPoint y: 206, distance: 39.0
click at [79, 242] on li "Capitalize" at bounding box center [68, 247] width 108 height 16
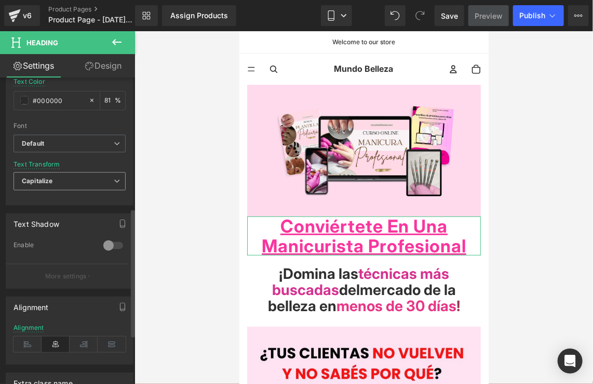
click at [98, 189] on div "Capitalize None Uppercase Lowercase Capitalize" at bounding box center [70, 183] width 112 height 23
click at [94, 181] on span "Capitalize" at bounding box center [70, 181] width 112 height 18
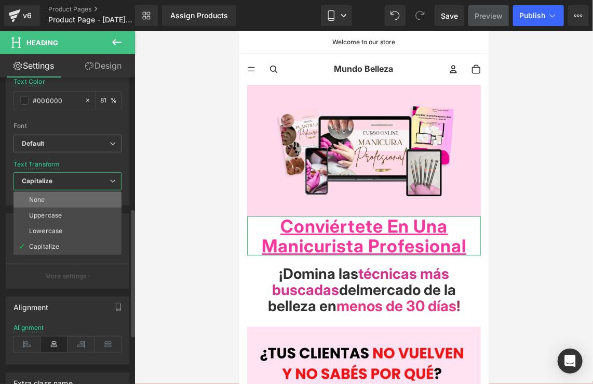
click at [83, 197] on li "None" at bounding box center [68, 200] width 108 height 16
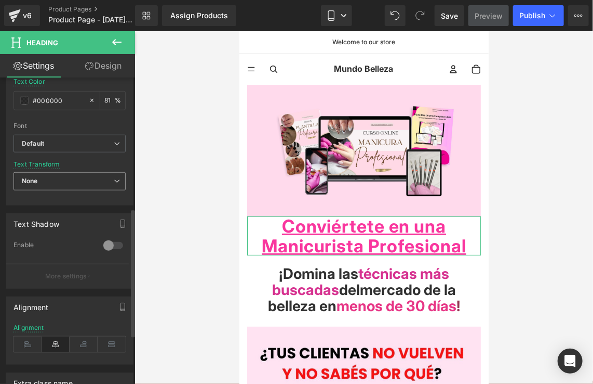
click at [99, 181] on span "None" at bounding box center [70, 181] width 112 height 18
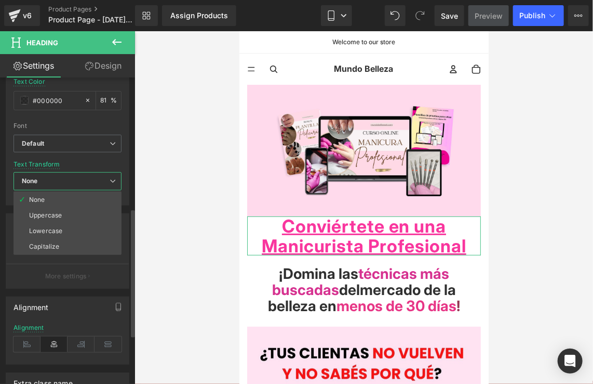
click at [98, 181] on span "None" at bounding box center [68, 181] width 108 height 18
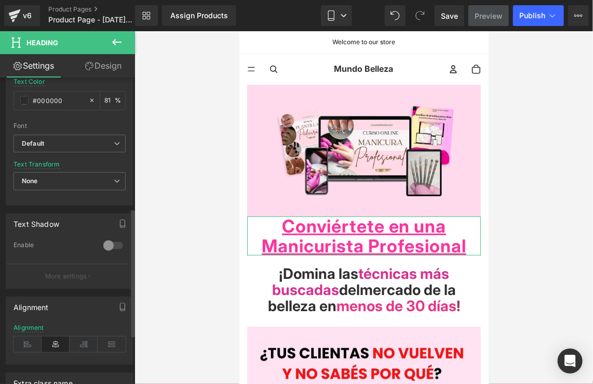
click at [107, 200] on div at bounding box center [70, 198] width 112 height 7
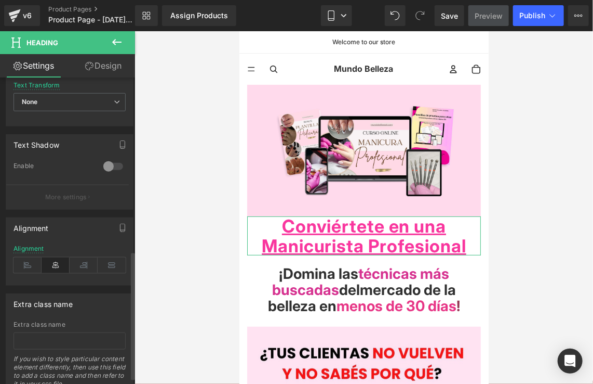
scroll to position [416, 0]
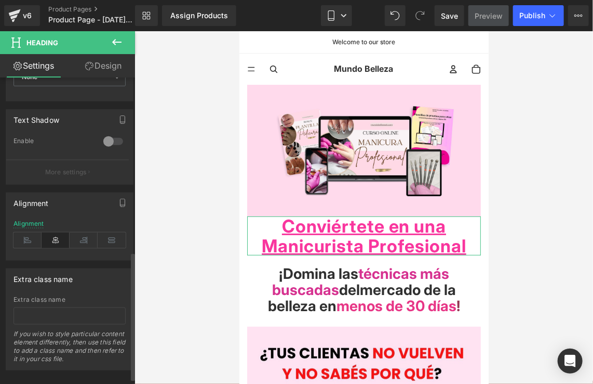
click at [113, 140] on div at bounding box center [113, 141] width 25 height 17
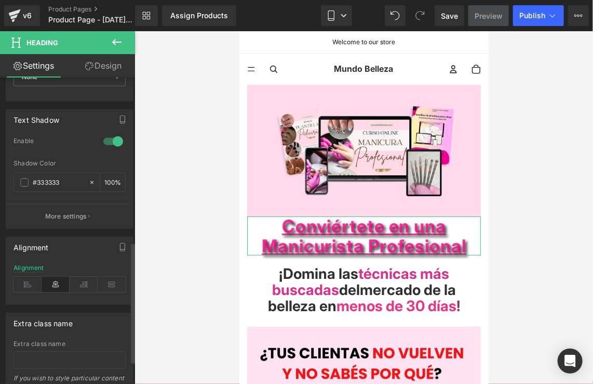
click at [113, 140] on div at bounding box center [113, 141] width 25 height 17
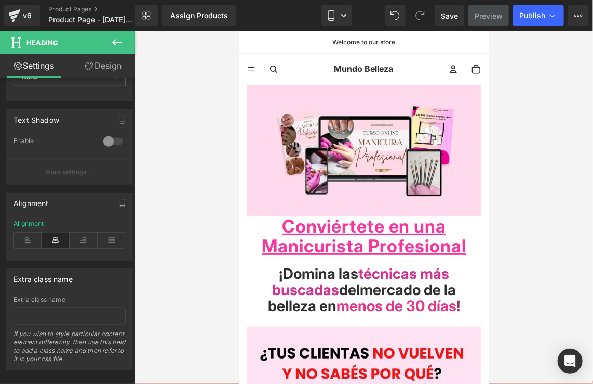
click at [530, 208] on div at bounding box center [364, 207] width 459 height 352
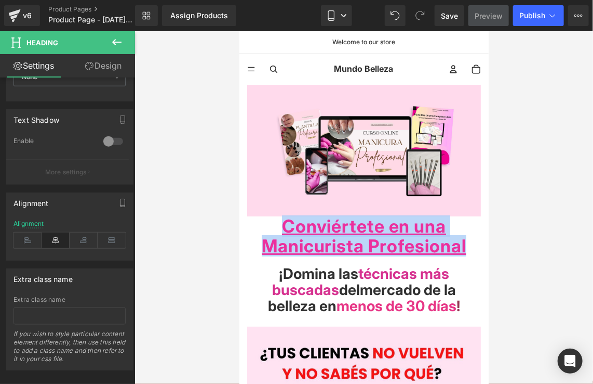
drag, startPoint x: 468, startPoint y: 243, endPoint x: 237, endPoint y: 227, distance: 230.7
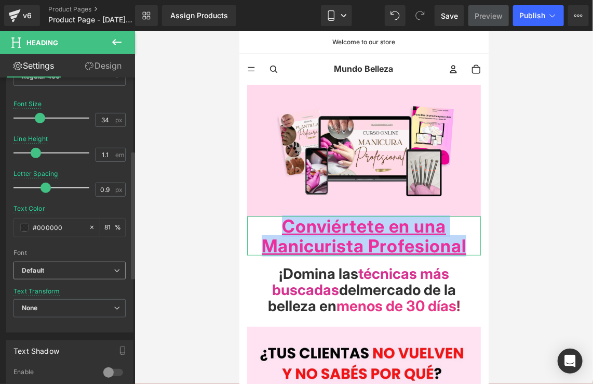
scroll to position [169, 0]
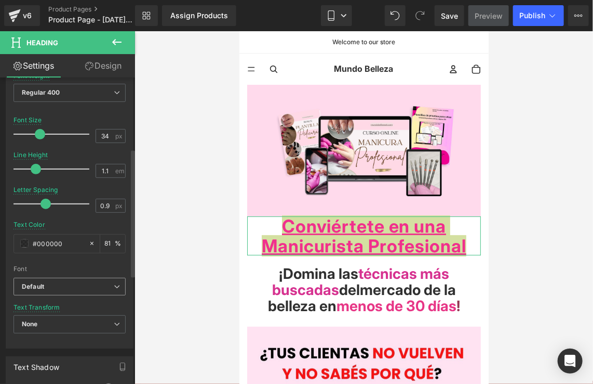
click at [66, 280] on span "Default" at bounding box center [70, 286] width 112 height 18
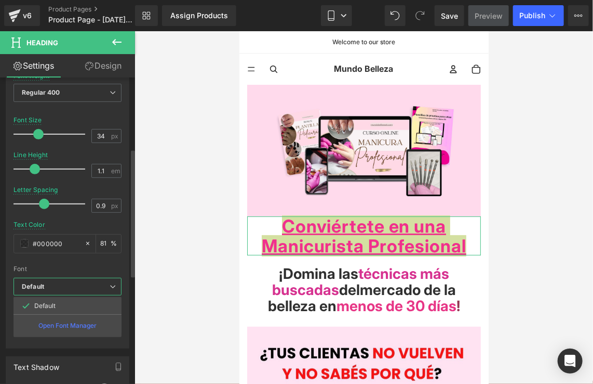
click at [66, 280] on span "Default" at bounding box center [68, 286] width 108 height 18
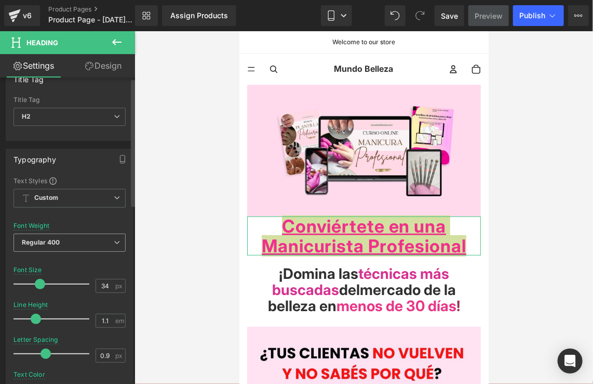
scroll to position [0, 0]
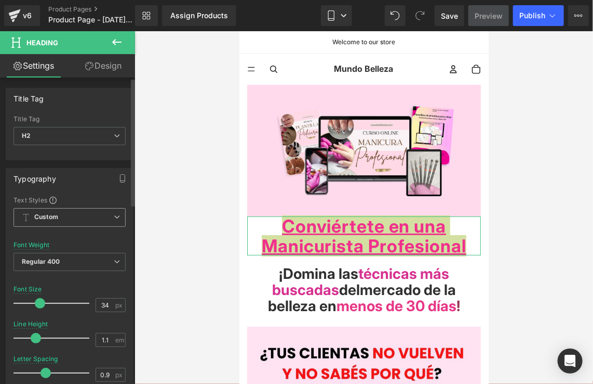
click at [68, 216] on span "Custom Setup Global Style" at bounding box center [70, 217] width 112 height 19
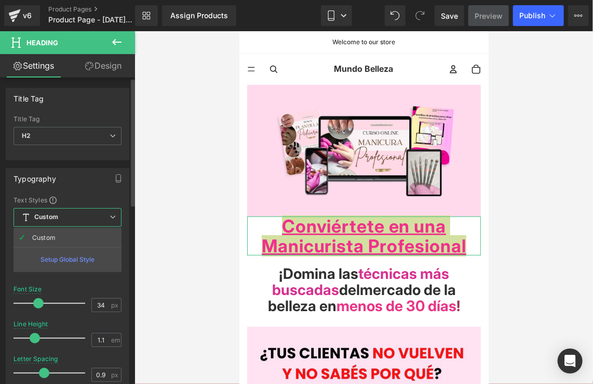
click at [62, 261] on div "Setup Global Style" at bounding box center [68, 259] width 108 height 24
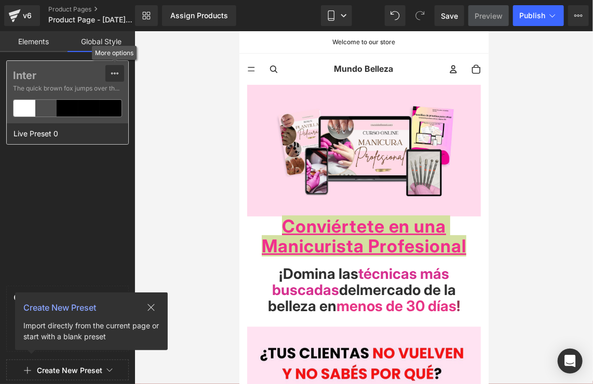
click at [112, 74] on icon at bounding box center [114, 73] width 7 height 2
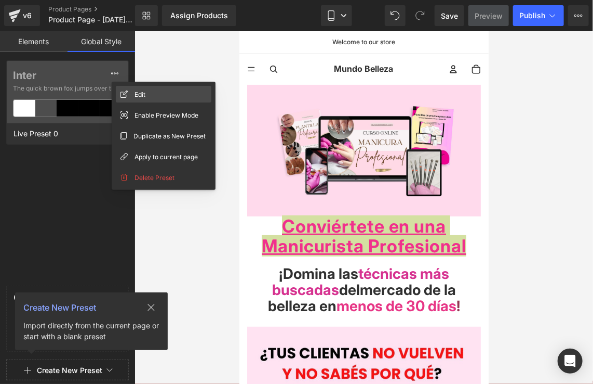
click at [137, 92] on span "Edit" at bounding box center [140, 94] width 11 height 11
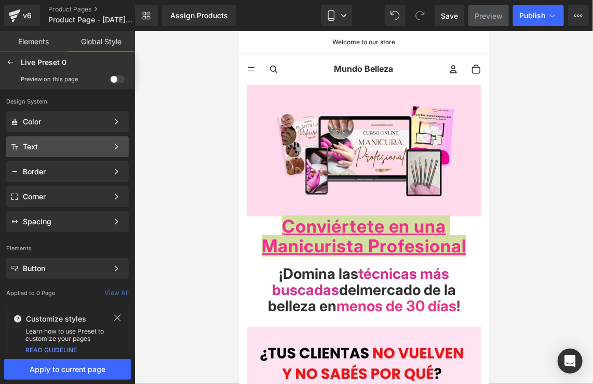
click at [94, 144] on div "Text" at bounding box center [65, 146] width 85 height 8
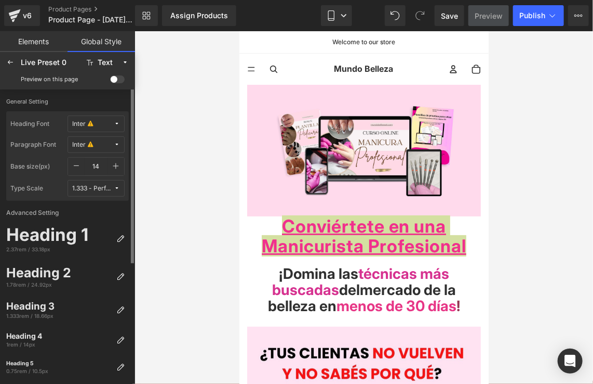
click at [93, 190] on div "1.333 - Perfect Fourth" at bounding box center [93, 188] width 42 height 8
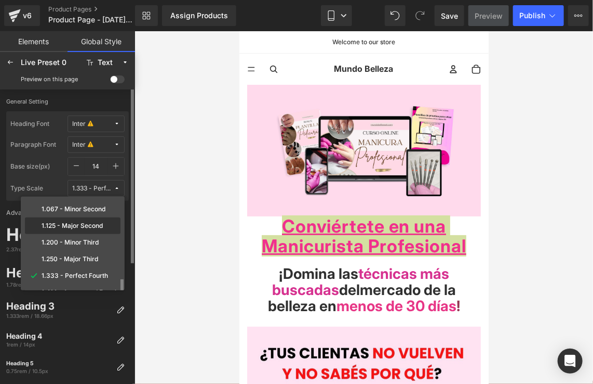
scroll to position [52, 0]
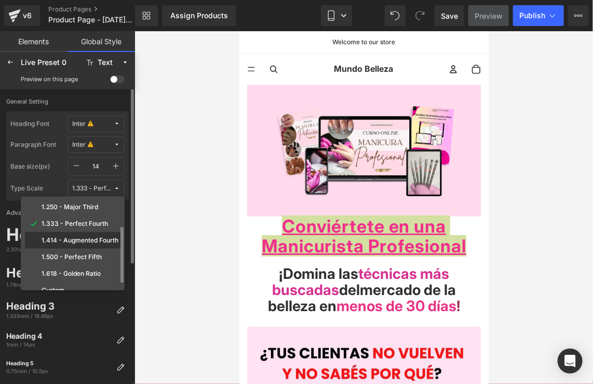
click at [102, 242] on label "1.414 - Augmented Fourth" at bounding box center [80, 239] width 77 height 7
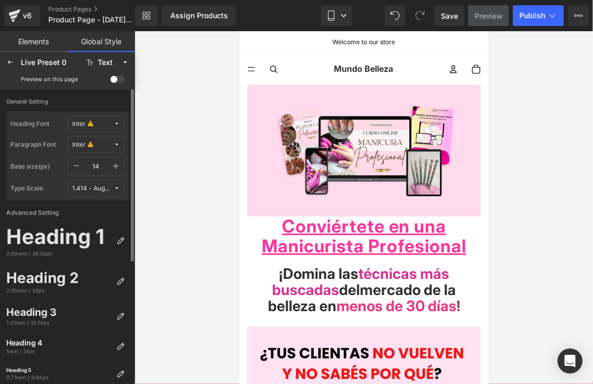
click at [494, 207] on div at bounding box center [364, 207] width 459 height 352
click at [493, 242] on div at bounding box center [364, 207] width 459 height 352
click at [537, 240] on div at bounding box center [364, 207] width 459 height 352
click at [551, 269] on div at bounding box center [364, 207] width 459 height 352
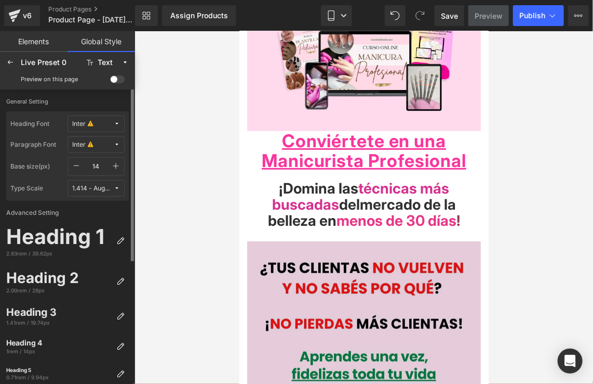
scroll to position [104, 0]
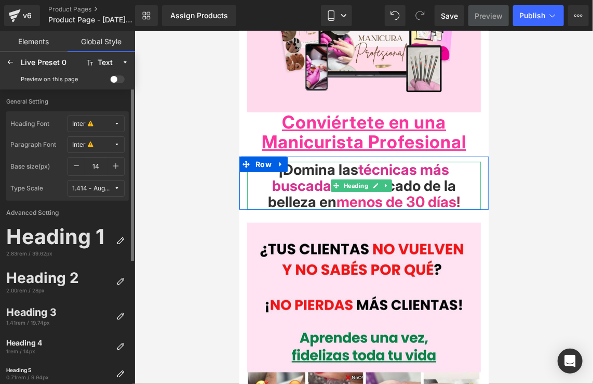
click at [376, 179] on link at bounding box center [375, 185] width 11 height 12
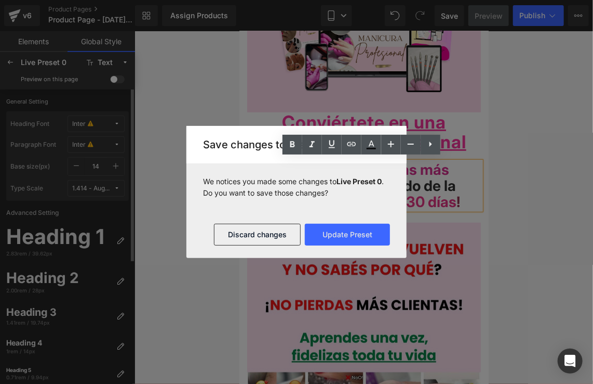
drag, startPoint x: 333, startPoint y: 174, endPoint x: 573, endPoint y: 207, distance: 241.8
click at [333, 174] on span "técnicas más buscadas" at bounding box center [360, 177] width 177 height 34
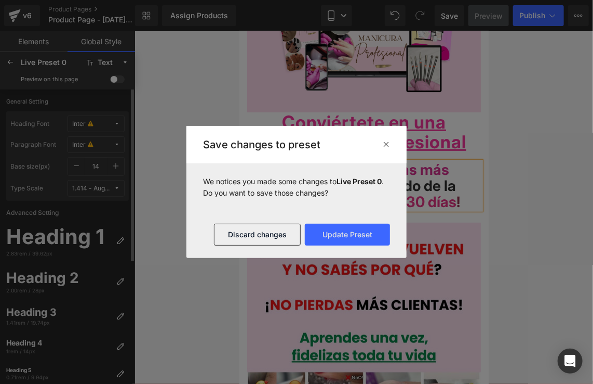
click at [477, 122] on div at bounding box center [296, 192] width 593 height 384
click at [384, 147] on icon at bounding box center [386, 144] width 8 height 8
click at [363, 166] on span "técnicas más buscadas" at bounding box center [360, 177] width 177 height 34
click at [386, 147] on icon at bounding box center [386, 144] width 8 height 8
click at [377, 163] on span "técnicas más buscadas" at bounding box center [360, 177] width 177 height 34
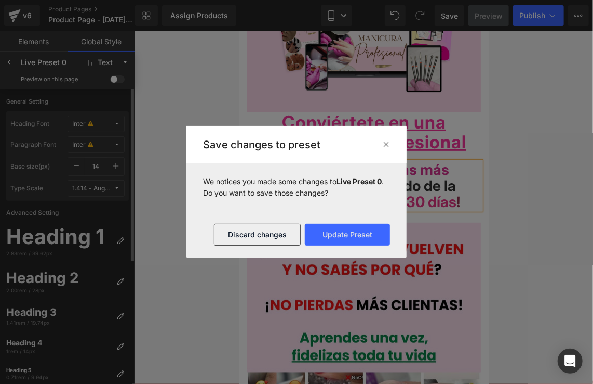
click at [429, 192] on div at bounding box center [296, 192] width 593 height 384
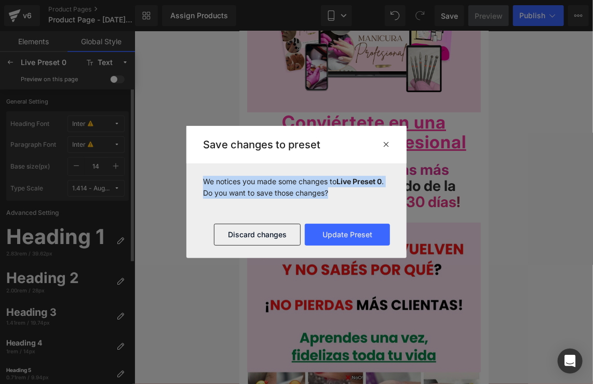
drag, startPoint x: 363, startPoint y: 195, endPoint x: 195, endPoint y: 175, distance: 169.0
click at [195, 175] on section "We notices you made some changes to Live Preset 0 . Do you want to save those c…" at bounding box center [297, 187] width 220 height 48
drag, startPoint x: 195, startPoint y: 175, endPoint x: 226, endPoint y: 179, distance: 31.4
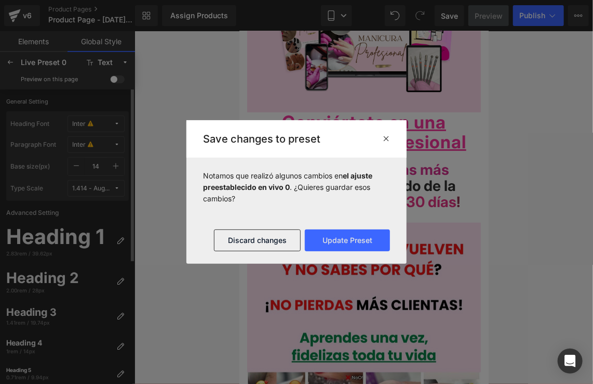
click at [322, 196] on div "Notamos que realizó algunos cambios en el ajuste preestablecido en vivo 0 . ¿Qu…" at bounding box center [296, 187] width 187 height 34
click at [260, 241] on button "Discard changes" at bounding box center [257, 240] width 87 height 22
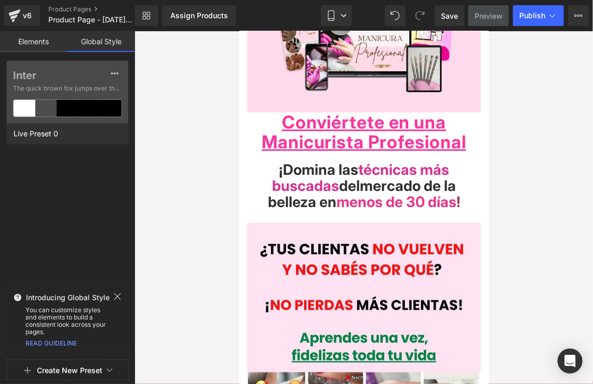
click at [36, 42] on link "Elements" at bounding box center [34, 41] width 68 height 21
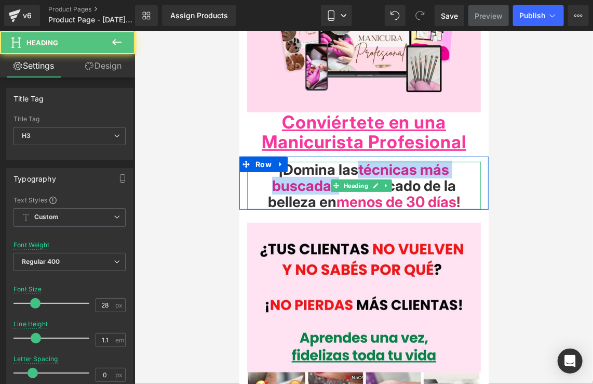
drag, startPoint x: 357, startPoint y: 166, endPoint x: 328, endPoint y: 179, distance: 32.1
click at [328, 179] on h3 "¡Domina las técnicas más buscadas del [PERSON_NAME] de la belleza en menos de 3…" at bounding box center [364, 185] width 234 height 48
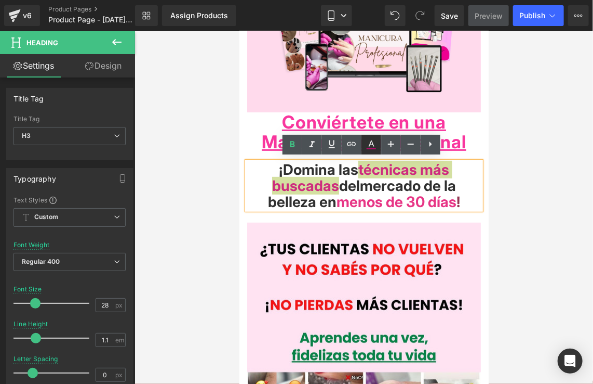
click at [367, 147] on icon at bounding box center [371, 144] width 12 height 12
type input "#cd0376"
type input "81"
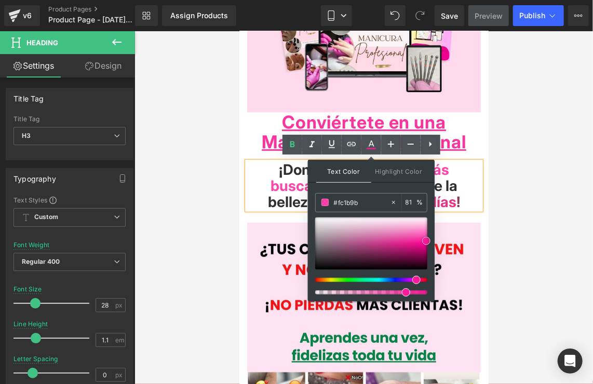
drag, startPoint x: 423, startPoint y: 245, endPoint x: 433, endPoint y: 223, distance: 24.2
click at [426, 238] on span at bounding box center [426, 240] width 8 height 8
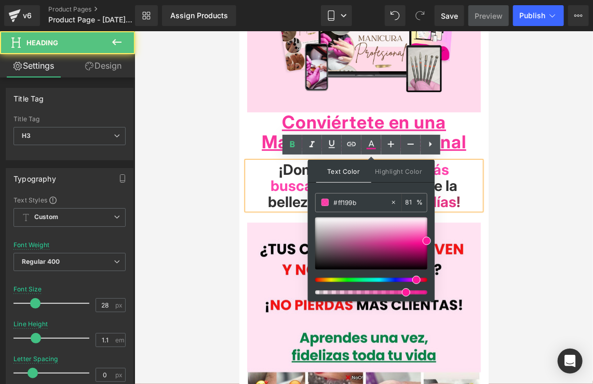
click at [447, 192] on span "menos de 30 días" at bounding box center [396, 201] width 120 height 18
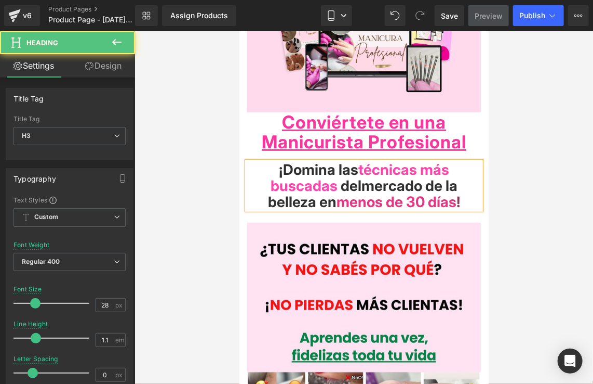
click at [515, 212] on div at bounding box center [364, 207] width 459 height 352
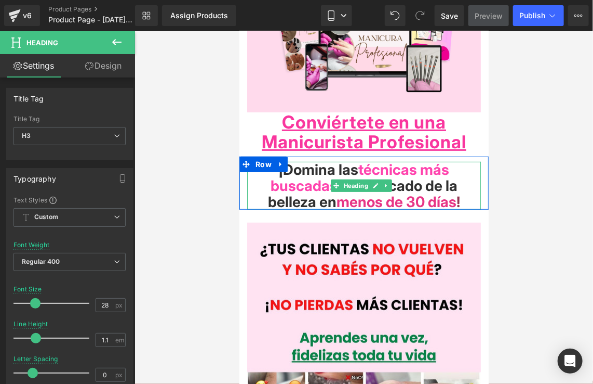
click at [448, 197] on span "menos de 30 días" at bounding box center [396, 201] width 120 height 18
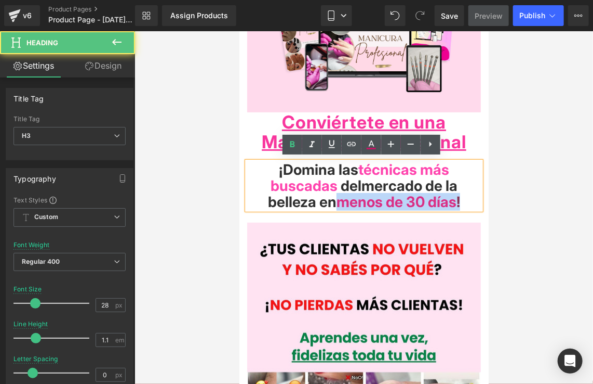
drag, startPoint x: 461, startPoint y: 199, endPoint x: 337, endPoint y: 199, distance: 123.7
click at [337, 199] on h3 "¡Domina las técnicas más buscadas del [PERSON_NAME] de la belleza en menos de 3…" at bounding box center [364, 185] width 234 height 48
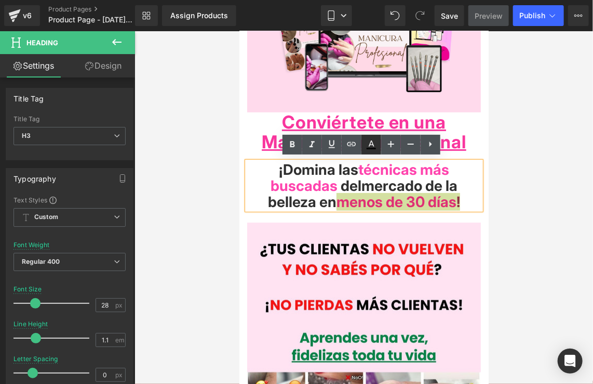
click at [376, 144] on icon at bounding box center [371, 144] width 12 height 12
type input "#000000"
type input "81"
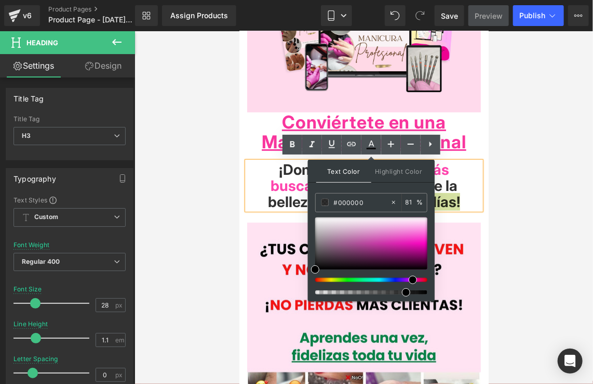
drag, startPoint x: 412, startPoint y: 279, endPoint x: 411, endPoint y: 273, distance: 5.2
click at [409, 277] on div at bounding box center [367, 279] width 112 height 4
drag, startPoint x: 423, startPoint y: 230, endPoint x: 426, endPoint y: 239, distance: 9.7
click at [426, 239] on div at bounding box center [371, 243] width 112 height 52
type input "#f929cf"
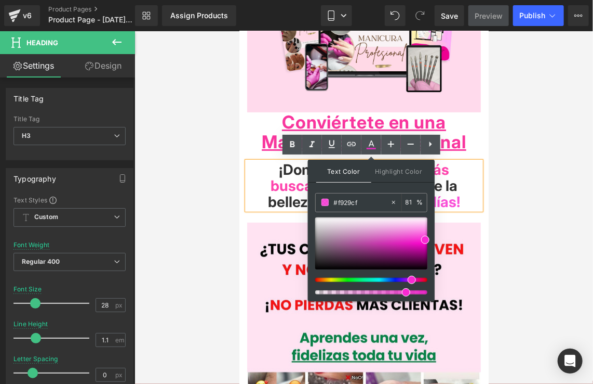
click at [405, 280] on div at bounding box center [367, 279] width 112 height 4
click at [473, 186] on h3 "¡Domina las técnicas más buscadas del [PERSON_NAME] de la belleza en menos de 3…" at bounding box center [364, 185] width 234 height 48
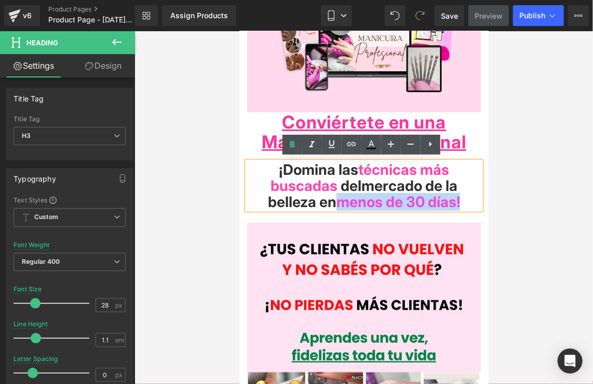
drag, startPoint x: 459, startPoint y: 199, endPoint x: 333, endPoint y: 199, distance: 126.3
click at [333, 199] on h3 "¡Domina las técnicas más buscadas del [PERSON_NAME] de la belleza en menos de 3…" at bounding box center [364, 185] width 234 height 48
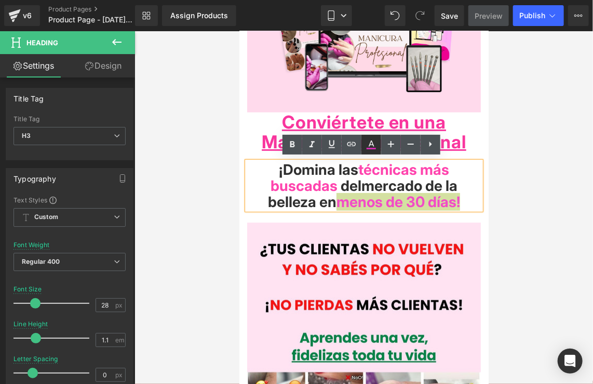
click at [371, 149] on icon at bounding box center [371, 149] width 9 height 2
type input "81"
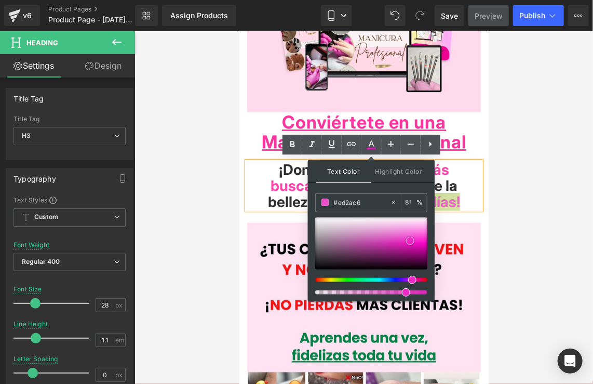
drag, startPoint x: 420, startPoint y: 238, endPoint x: 409, endPoint y: 239, distance: 11.5
click at [409, 239] on span at bounding box center [410, 240] width 8 height 8
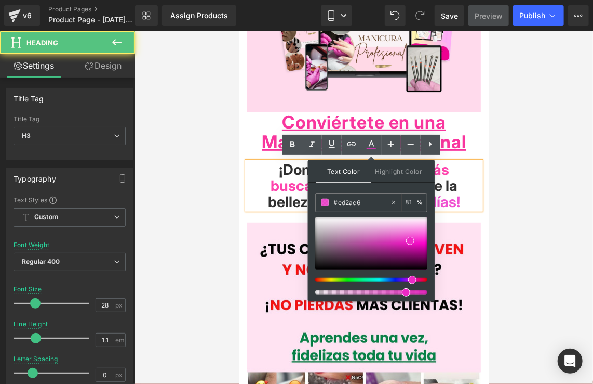
click at [442, 186] on span "mercado de la belleza" at bounding box center [363, 193] width 190 height 34
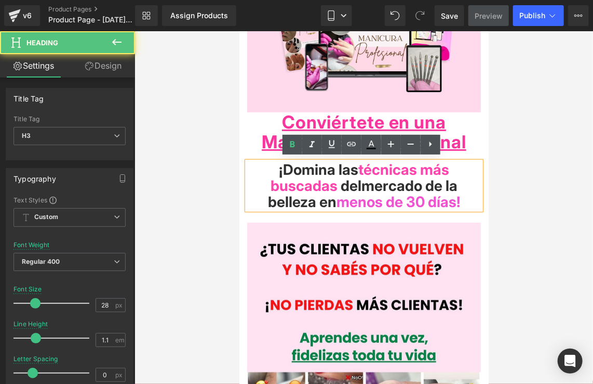
click at [326, 183] on span "técnicas más buscadas" at bounding box center [359, 177] width 179 height 34
click at [367, 152] on link at bounding box center [372, 145] width 20 height 20
type input "#ff199b"
type input "81"
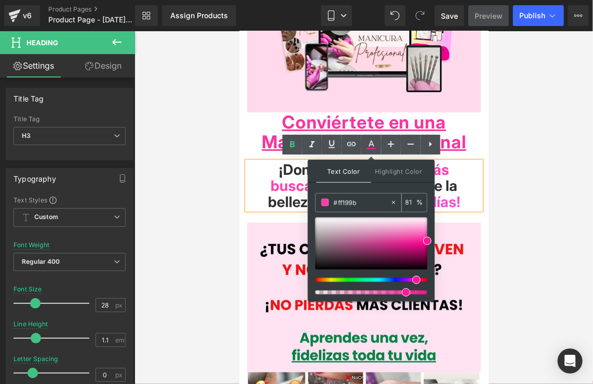
drag, startPoint x: 368, startPoint y: 202, endPoint x: 330, endPoint y: 201, distance: 37.9
click at [330, 201] on div "#ff199b" at bounding box center [353, 202] width 74 height 18
click at [448, 193] on span "menos de 30 días" at bounding box center [396, 201] width 120 height 18
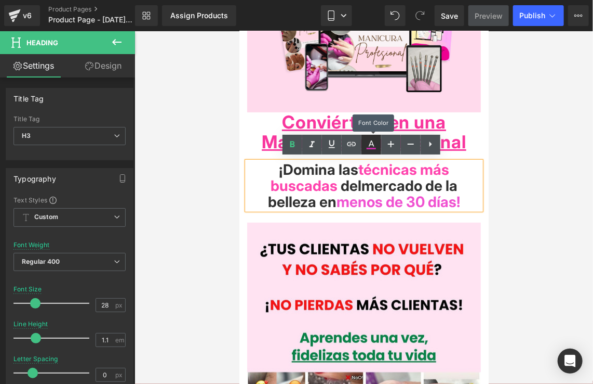
click at [378, 147] on link at bounding box center [372, 145] width 20 height 20
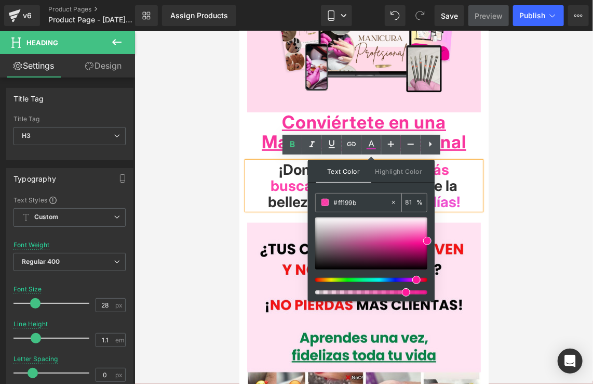
click at [394, 203] on icon at bounding box center [393, 202] width 7 height 7
type input "none"
type input "0"
click at [373, 204] on input "none" at bounding box center [362, 201] width 56 height 11
paste input "#ff199b"
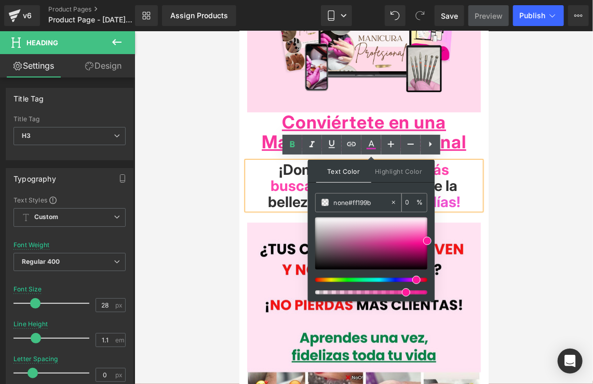
click at [349, 202] on input "none#ff199b" at bounding box center [362, 201] width 56 height 11
click at [376, 203] on input "#ff199b" at bounding box center [362, 201] width 56 height 11
type input "#ff199b"
click at [368, 203] on input "#ff199b" at bounding box center [362, 201] width 56 height 11
type input "81"
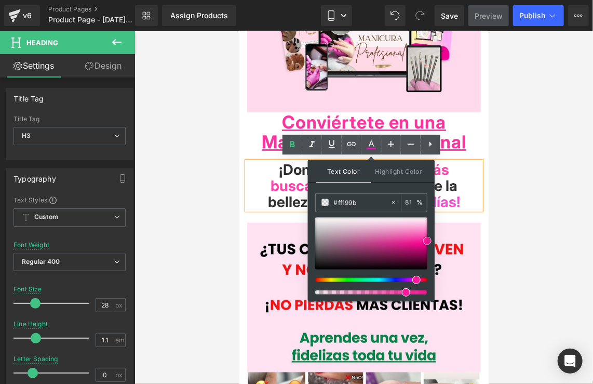
click at [425, 239] on span at bounding box center [428, 240] width 8 height 8
click at [467, 187] on h3 "¡Domina las técnicas más buscadas del [PERSON_NAME] de la belleza en menos de 3…" at bounding box center [364, 185] width 234 height 48
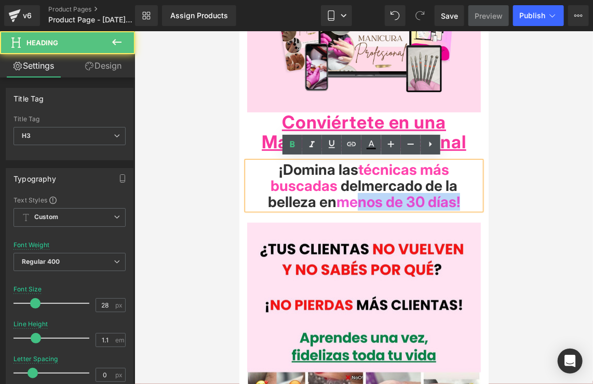
drag, startPoint x: 466, startPoint y: 196, endPoint x: 341, endPoint y: 199, distance: 125.3
click at [342, 199] on h3 "¡Domina las técnicas más buscadas del [PERSON_NAME] de la belleza en menos de 3…" at bounding box center [364, 185] width 234 height 48
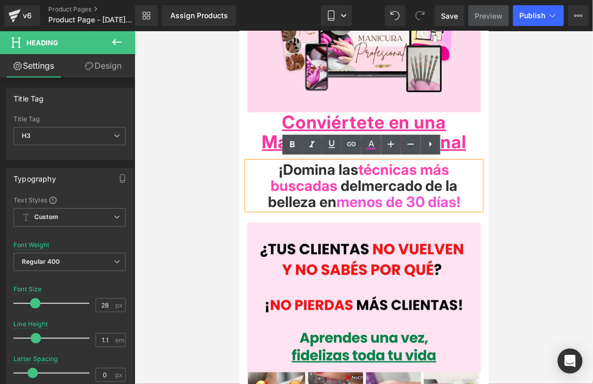
click at [337, 199] on span "menos de 30 días" at bounding box center [396, 201] width 120 height 18
drag, startPoint x: 337, startPoint y: 199, endPoint x: 461, endPoint y: 194, distance: 124.3
click at [461, 200] on h3 "¡Domina las técnicas más buscadas del [PERSON_NAME] de la belleza en menos de 3…" at bounding box center [364, 185] width 234 height 48
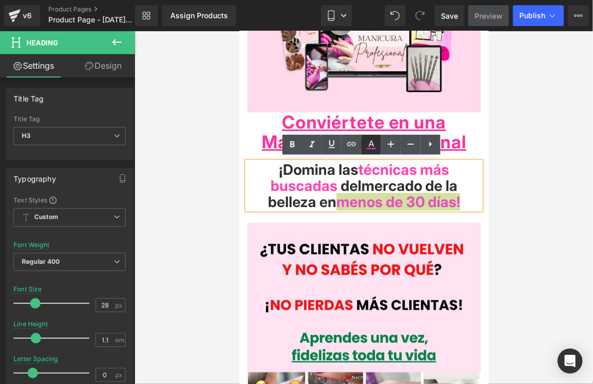
click at [377, 147] on icon at bounding box center [371, 144] width 12 height 12
type input "#ed2ac6"
type input "81"
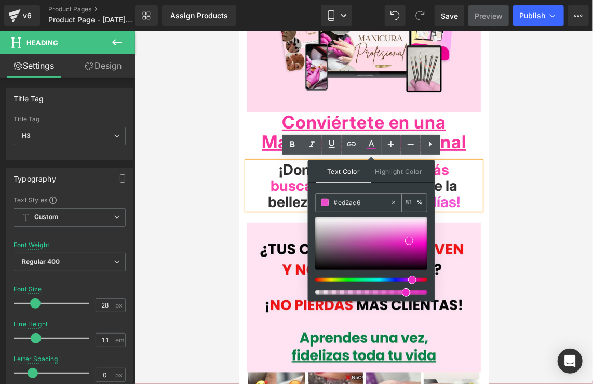
drag, startPoint x: 382, startPoint y: 202, endPoint x: 389, endPoint y: 201, distance: 6.8
click at [378, 201] on input "#ed2ac6" at bounding box center [362, 201] width 56 height 11
click at [393, 201] on icon at bounding box center [393, 202] width 7 height 7
type input "none"
type input "0"
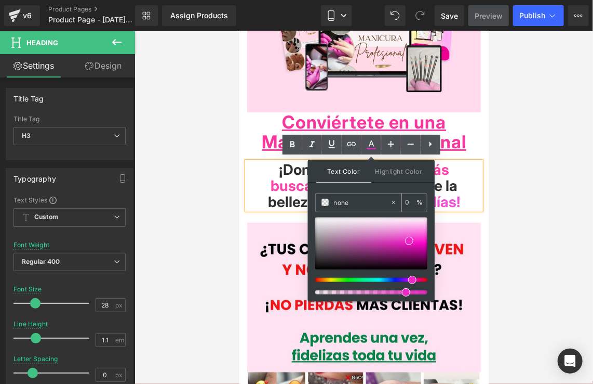
click at [373, 203] on input "none" at bounding box center [362, 201] width 56 height 11
drag, startPoint x: 359, startPoint y: 203, endPoint x: 316, endPoint y: 200, distance: 43.2
click at [316, 200] on div "none" at bounding box center [353, 202] width 74 height 18
paste input "#ff199b"
type input "#ff199b"
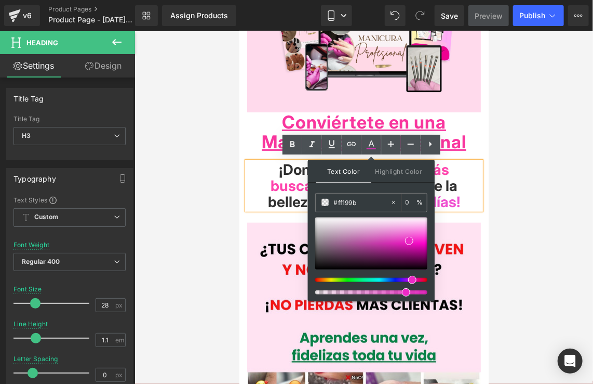
type input "100"
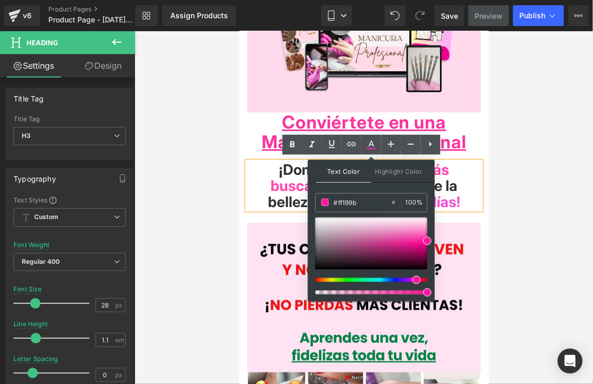
type input "#ff199b"
click at [427, 239] on span at bounding box center [428, 240] width 8 height 8
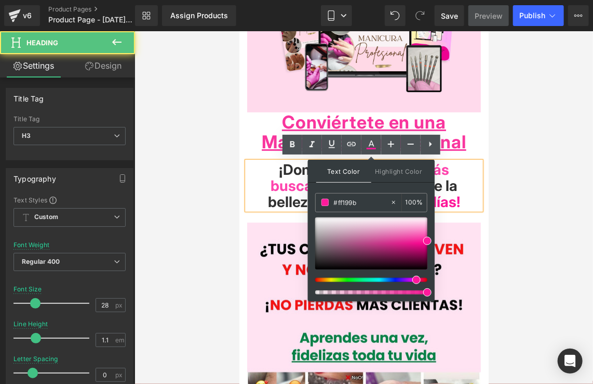
click at [460, 192] on span "!" at bounding box center [458, 201] width 4 height 18
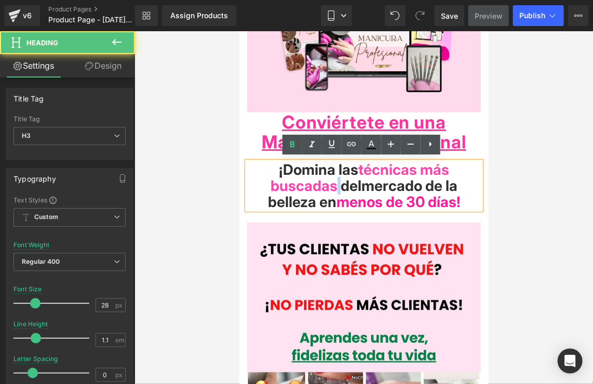
drag, startPoint x: 334, startPoint y: 182, endPoint x: 328, endPoint y: 176, distance: 8.8
click at [328, 176] on h3 "¡Domina las técnicas más buscadas del [PERSON_NAME] de la belleza en menos de 3…" at bounding box center [364, 185] width 234 height 48
click at [324, 184] on span "técnicas más buscadas" at bounding box center [359, 177] width 179 height 34
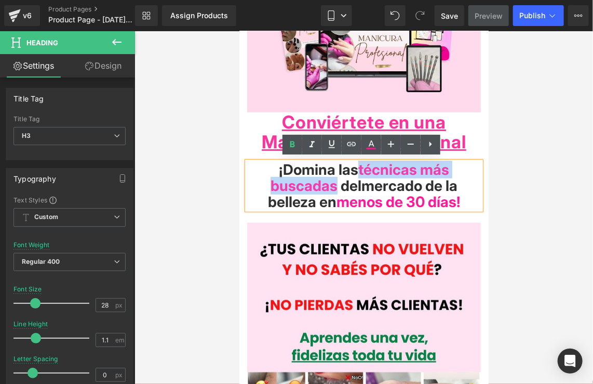
drag, startPoint x: 330, startPoint y: 183, endPoint x: 359, endPoint y: 169, distance: 32.3
click at [359, 169] on span "técnicas más buscadas" at bounding box center [359, 177] width 179 height 34
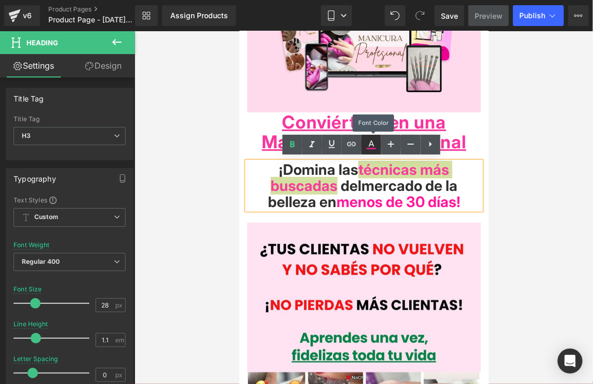
click at [374, 142] on icon at bounding box center [371, 144] width 12 height 12
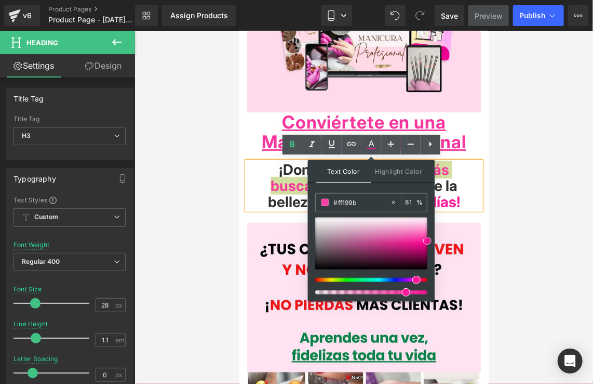
click at [428, 239] on span at bounding box center [428, 240] width 8 height 8
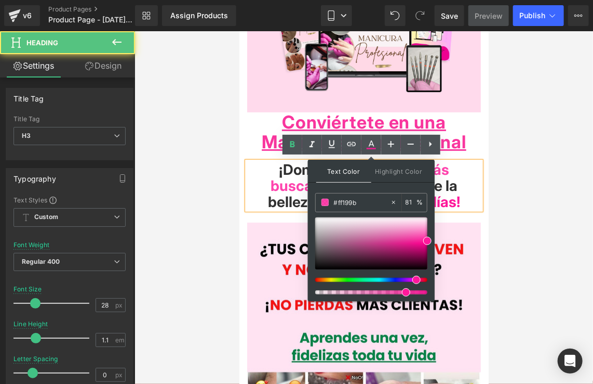
click at [448, 192] on span "menos de 30 días" at bounding box center [396, 201] width 120 height 18
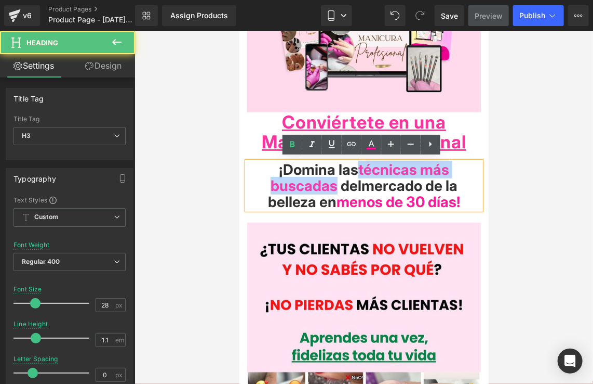
drag, startPoint x: 333, startPoint y: 181, endPoint x: 359, endPoint y: 169, distance: 28.8
click at [359, 169] on h3 "¡Domina las técnicas más buscadas del [PERSON_NAME] de la belleza en menos de 3…" at bounding box center [364, 185] width 234 height 48
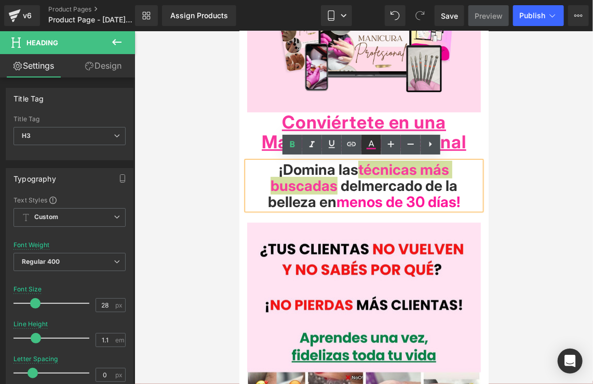
click at [374, 146] on icon at bounding box center [371, 144] width 12 height 12
type input "81"
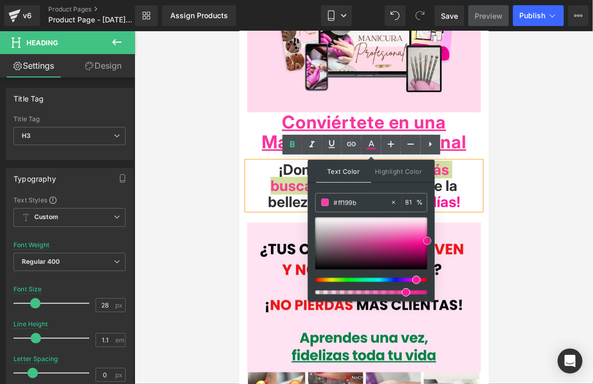
click at [426, 240] on span at bounding box center [428, 240] width 8 height 8
click at [454, 192] on span "menos de 30 días" at bounding box center [396, 201] width 120 height 18
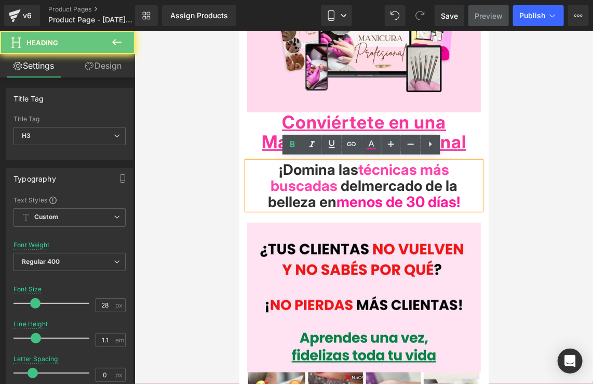
click at [458, 192] on span "!" at bounding box center [458, 201] width 4 height 18
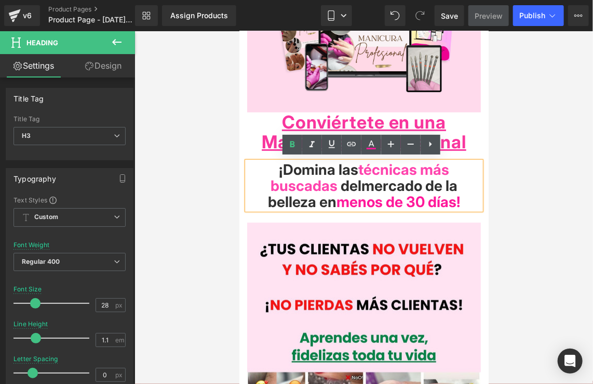
click at [466, 183] on h3 "¡Domina las técnicas más buscadas del [PERSON_NAME] de la belleza en menos de 3…" at bounding box center [364, 185] width 234 height 48
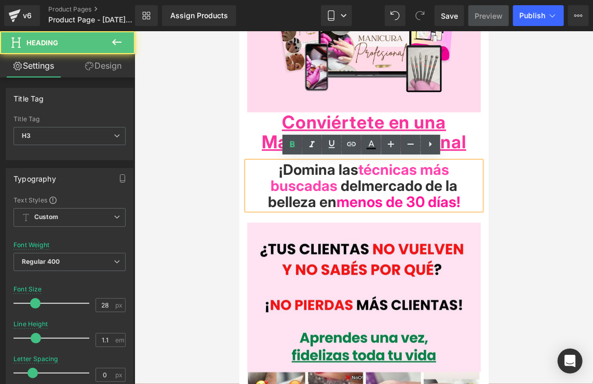
click at [524, 227] on div at bounding box center [364, 207] width 459 height 352
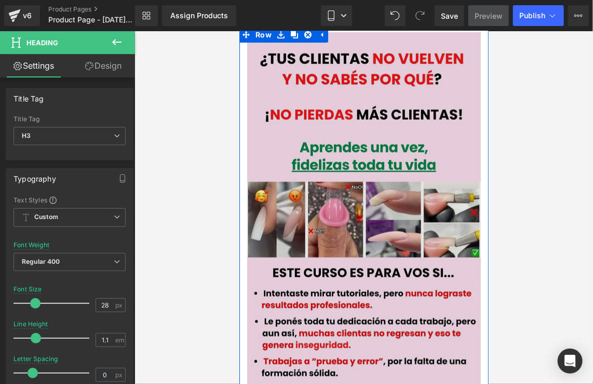
scroll to position [312, 0]
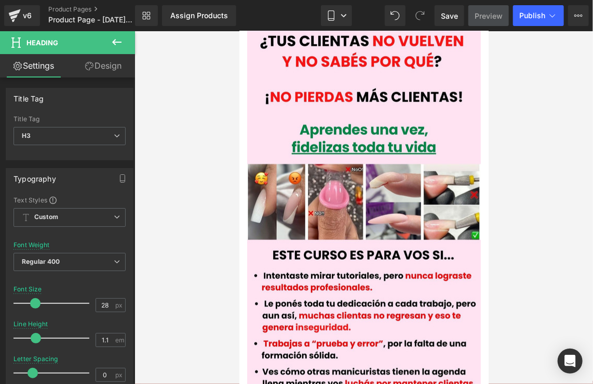
click at [530, 226] on div at bounding box center [364, 207] width 459 height 352
click at [532, 10] on button "Publish" at bounding box center [538, 15] width 51 height 21
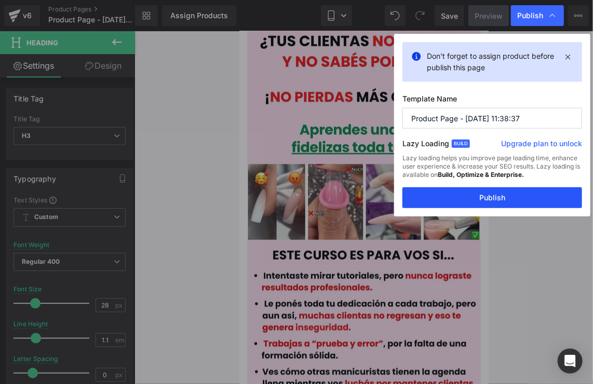
click at [516, 192] on button "Publish" at bounding box center [493, 197] width 180 height 21
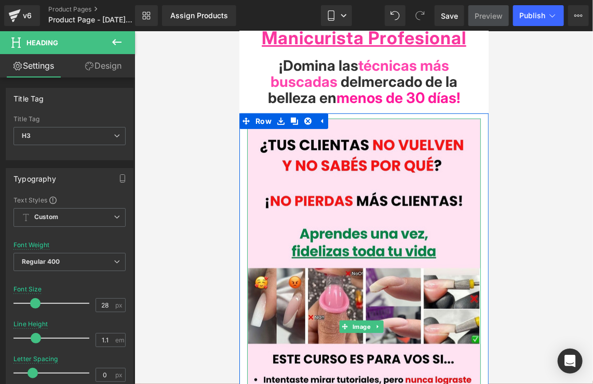
scroll to position [0, 0]
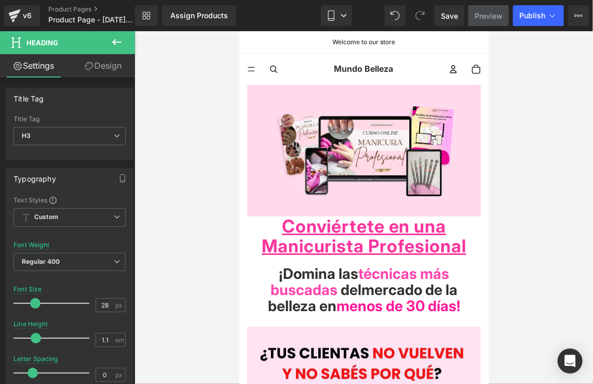
click at [513, 154] on div at bounding box center [364, 207] width 459 height 352
click at [560, 96] on div at bounding box center [364, 207] width 459 height 352
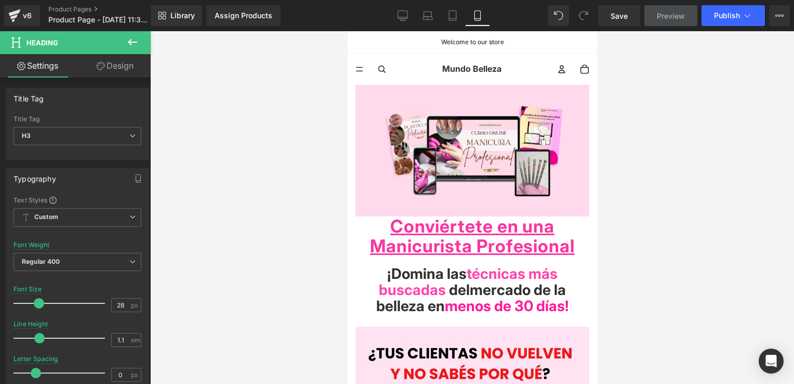
drag, startPoint x: 663, startPoint y: 204, endPoint x: 624, endPoint y: 182, distance: 45.1
click at [663, 202] on div at bounding box center [472, 207] width 644 height 352
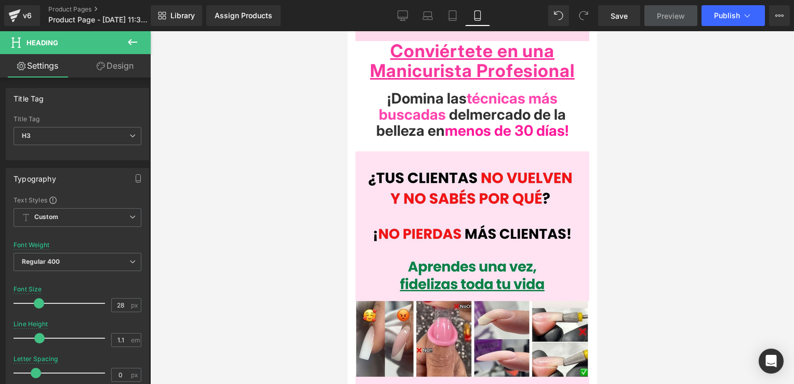
scroll to position [52, 0]
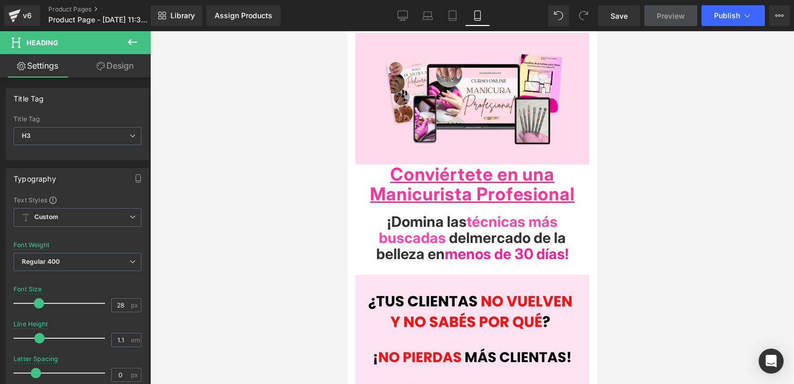
click at [698, 149] on div at bounding box center [472, 207] width 644 height 352
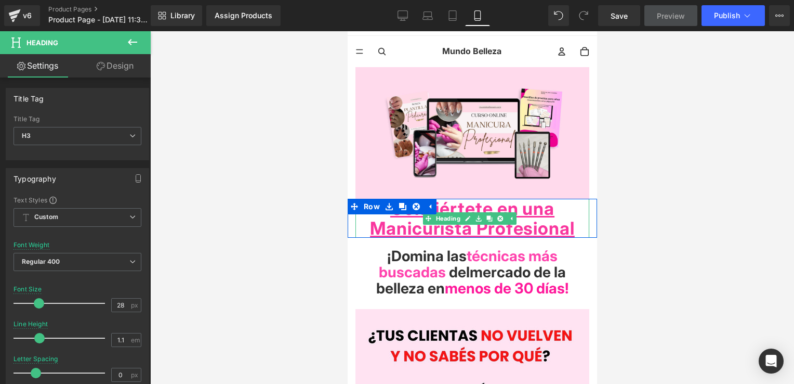
scroll to position [0, 0]
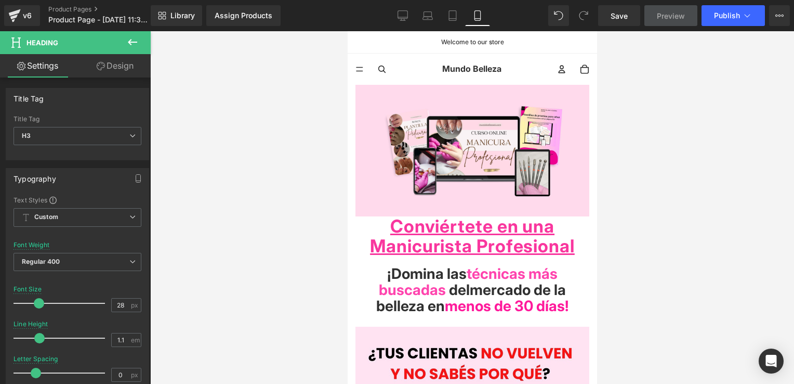
click at [704, 88] on div at bounding box center [472, 207] width 644 height 352
